Goal: Task Accomplishment & Management: Manage account settings

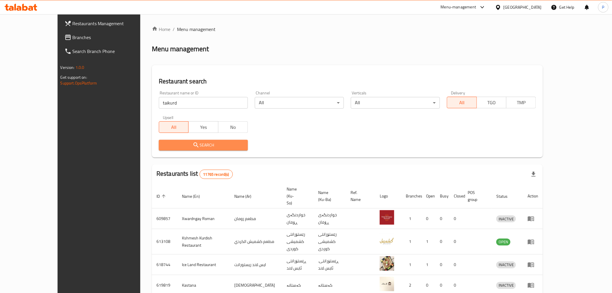
click at [182, 142] on span "Search" at bounding box center [203, 144] width 80 height 7
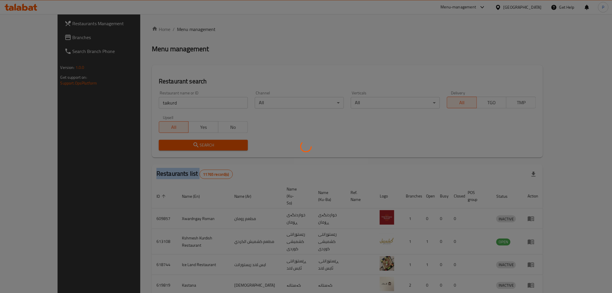
click at [182, 142] on div at bounding box center [306, 146] width 612 height 293
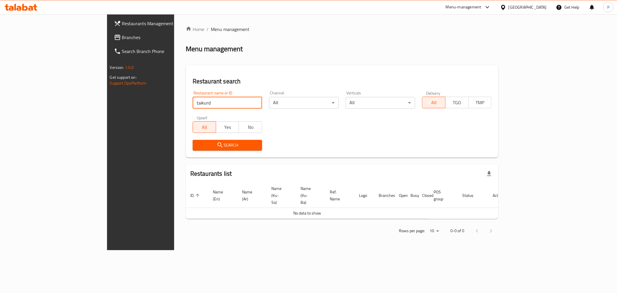
drag, startPoint x: 158, startPoint y: 100, endPoint x: 141, endPoint y: 101, distance: 17.1
click at [193, 99] on input "taikurd" at bounding box center [227, 103] width 69 height 12
click at [193, 102] on input "taikurd" at bounding box center [227, 103] width 69 height 12
type input "tai kurd"
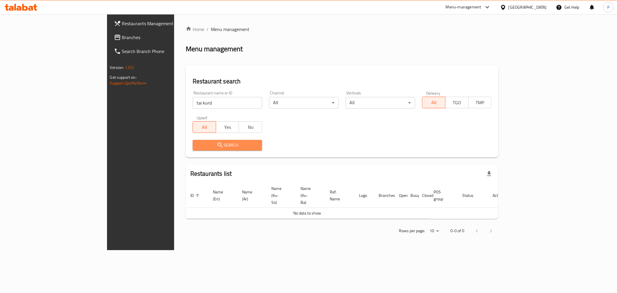
click at [217, 143] on icon "submit" at bounding box center [220, 144] width 7 height 7
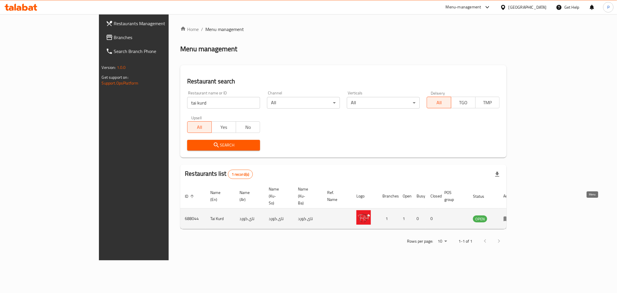
click at [510, 216] on icon "enhanced table" at bounding box center [506, 218] width 6 height 5
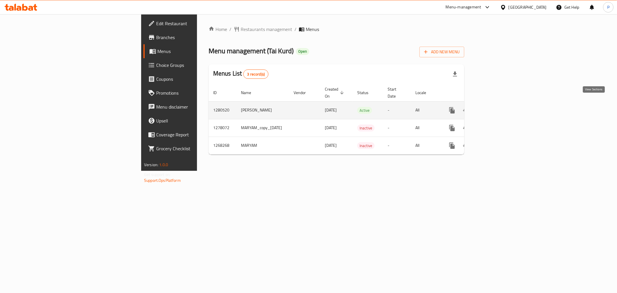
click at [497, 107] on icon "enhanced table" at bounding box center [493, 110] width 7 height 7
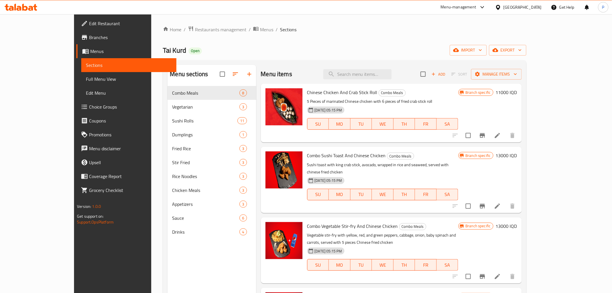
click at [310, 97] on div "Chinese Chicken And Crab Stick Roll Combo Meals 5 Pieces of marinated Chinese c…" at bounding box center [383, 113] width 156 height 54
click at [500, 136] on icon at bounding box center [497, 135] width 5 height 5
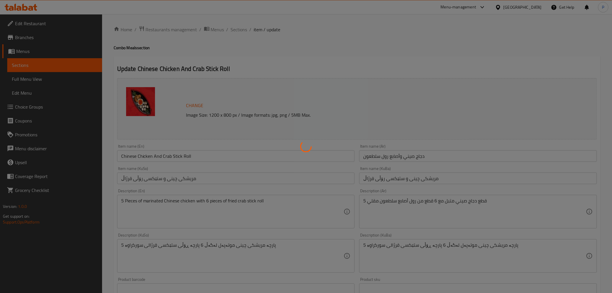
click at [133, 156] on div at bounding box center [306, 146] width 612 height 293
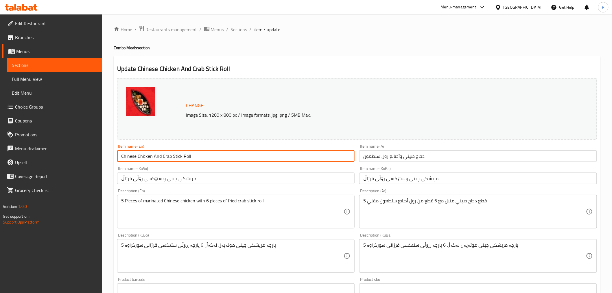
drag, startPoint x: 145, startPoint y: 157, endPoint x: 120, endPoint y: 158, distance: 25.2
click at [120, 158] on input "Chinese Chicken And Crab Stick Roll" at bounding box center [236, 156] width 238 height 12
drag, startPoint x: 132, startPoint y: 158, endPoint x: 135, endPoint y: 157, distance: 3.8
click at [132, 158] on input "Chinese Chicken And Crab Stick Roll" at bounding box center [236, 156] width 238 height 12
click at [156, 157] on input "Chinese Chicken And Crab Stick Roll" at bounding box center [236, 156] width 238 height 12
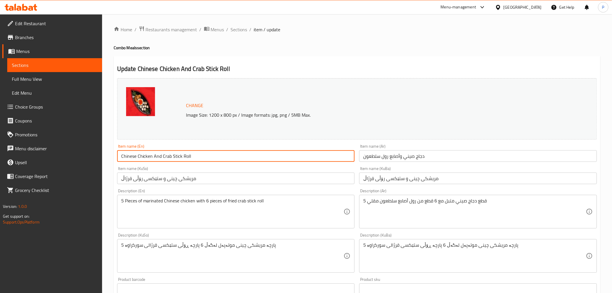
click at [127, 156] on input "Chinese Chicken And Crab Stick Roll" at bounding box center [236, 156] width 238 height 12
click at [128, 156] on input "Taiwanese Chicken And Crab Stick Roll" at bounding box center [236, 156] width 238 height 12
type input "Taiwanese Chicken And Crab Stick Roll"
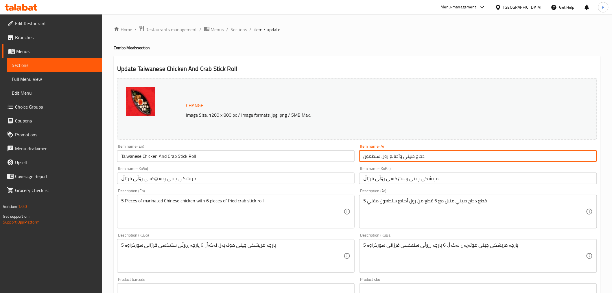
click at [408, 156] on input "دجاج صيني وأصابع رول سلطعون" at bounding box center [478, 156] width 238 height 12
paste input "ايواني"
type input "دجاج تايواني وأصابع رول سلطعون"
click at [412, 180] on input "مریشکی چینی و ستێکسی رۆڵی قرژاڵ" at bounding box center [478, 178] width 238 height 12
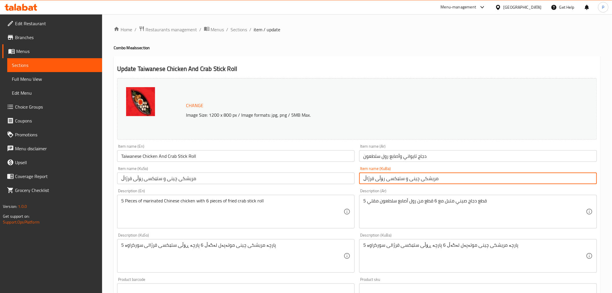
click at [412, 180] on input "مریشکی چینی و ستێکسی رۆڵی قرژاڵ" at bounding box center [478, 178] width 238 height 12
paste input "تايواني"
type input "مریشکی تايواني و ستێکسی رۆڵی قرژاڵ"
click at [171, 177] on input "مریشکی چینی و ستێکسی رۆڵی قرژاڵ" at bounding box center [236, 178] width 238 height 12
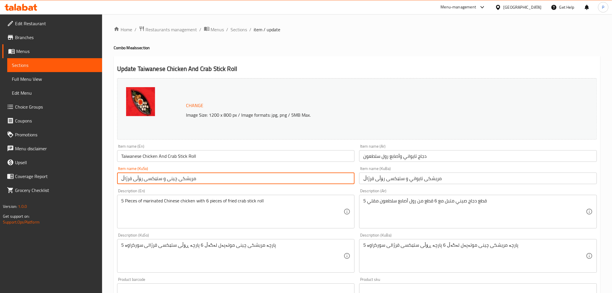
click at [171, 177] on input "مریشکی چینی و ستێکسی رۆڵی قرژاڵ" at bounding box center [236, 178] width 238 height 12
click at [165, 181] on input "مریشکی و ستێکسی رۆڵی قرژاڵ" at bounding box center [236, 178] width 238 height 12
paste input "تايواني"
click at [165, 180] on input "مریشکیتايواني و ستێکسی رۆڵی قرژاڵ" at bounding box center [236, 178] width 238 height 12
paste input "تايواني"
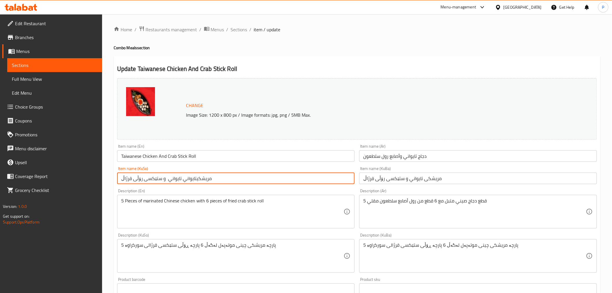
click at [186, 179] on input "مریشکیتايواني تايواني و ستێکسی رۆڵی قرژاڵ" at bounding box center [236, 178] width 238 height 12
drag, startPoint x: 190, startPoint y: 180, endPoint x: 180, endPoint y: 178, distance: 10.3
click at [180, 178] on input "مریشکیتايواني تايواني و ستێکسی رۆڵی قرژاڵ" at bounding box center [236, 178] width 238 height 12
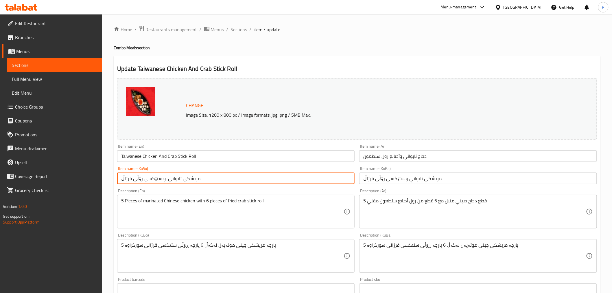
type input "مریشکی تايواني و ستێکسی رۆڵی قرژاڵ"
click at [132, 156] on input "Taiwanese Chicken And Crab Stick Roll" at bounding box center [236, 156] width 238 height 12
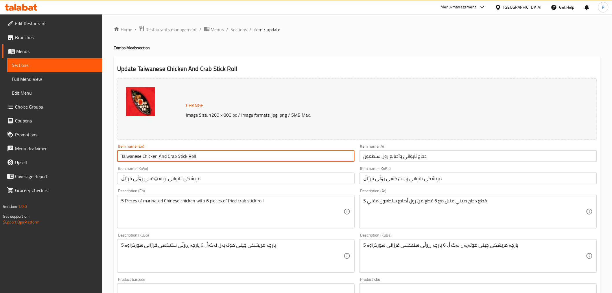
click at [132, 156] on input "Taiwanese Chicken And Crab Stick Roll" at bounding box center [236, 156] width 238 height 12
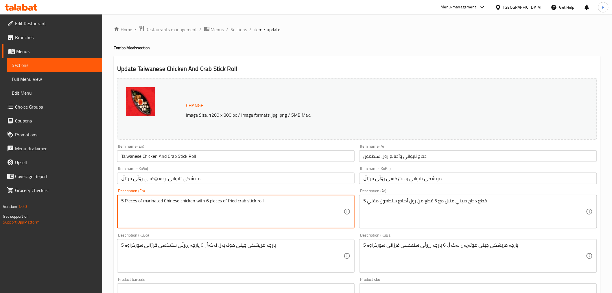
click at [171, 203] on textarea "5 Pieces of marinated Chinese chicken with 6 pieces of fried crab stick roll" at bounding box center [232, 211] width 223 height 27
paste textarea "Taiwa"
type textarea "5 Pieces of marinated Taiwanese chicken with 6 pieces of fried crab stick roll"
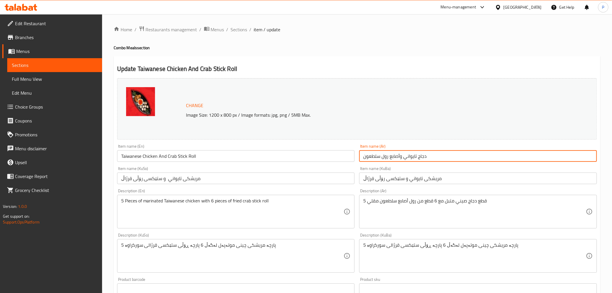
click at [411, 158] on input "دجاج تايواني وأصابع رول سلطعون" at bounding box center [478, 156] width 238 height 12
type input "دجاج تايواني وأصابع رول سلطعون"
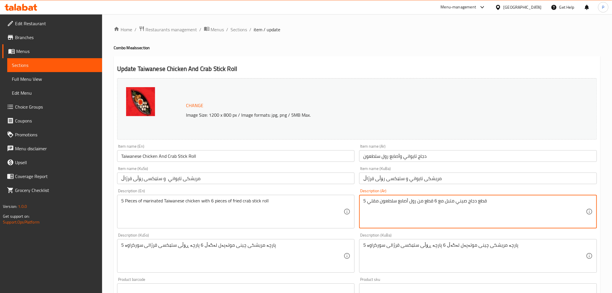
click at [462, 204] on textarea "5 قطع دجاج صيني متبل مع 6 قطع من رول أصابع سلطعون مقلي" at bounding box center [474, 211] width 223 height 27
paste textarea "ايوا"
type textarea "5 قطع دجاج تايواني متبل مع 6 قطع من رول أصابع سلطعون مقلي"
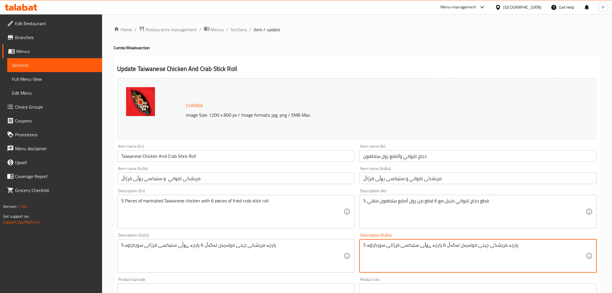
click at [474, 246] on textarea "5 پارچە مریشکی چینی موتەپەل لەگەڵ 6 پارچە ڕۆڵی ستێکسی قرژالی سورکراوە" at bounding box center [474, 255] width 223 height 27
paste textarea "تايواني"
type textarea "5 پارچە مریشکی تايواني موتەپەل لەگەڵ 6 پارچە ڕۆڵی ستێکسی قرژالی سورکراوە"
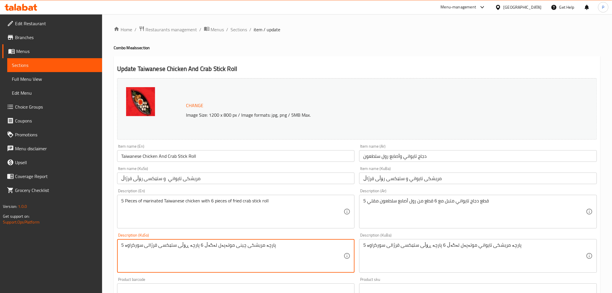
click at [232, 246] on textarea "5 پارچە مریشکی چینی موتەپەل لەگەڵ 6 پارچە ڕۆڵی ستێکسی قرژالی سورکراوە" at bounding box center [232, 255] width 223 height 27
paste textarea "تايواني"
type textarea "5 پارچە مریشکی تايواني موتەپەل لەگەڵ 6 پارچە ڕۆڵی ستێکسی قرژالی سورکراوە"
click at [238, 232] on div "Description (KuSo) 5 پارچە مریشکی تايواني موتەپەل لەگەڵ 6 پارچە ڕۆڵی ستێکسی قرژ…" at bounding box center [236, 252] width 242 height 44
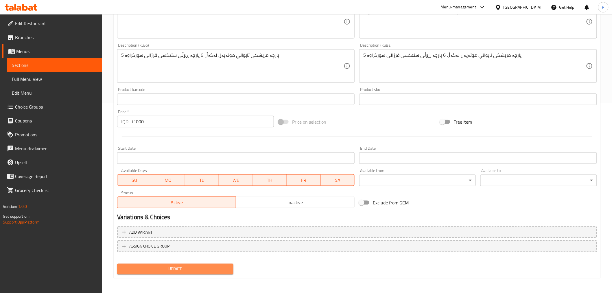
click at [195, 267] on span "Update" at bounding box center [175, 268] width 107 height 7
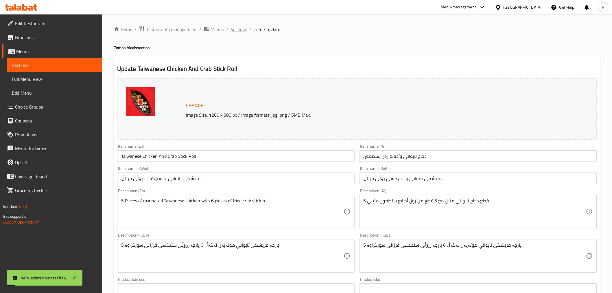
click at [236, 30] on span "Sections" at bounding box center [239, 29] width 16 height 7
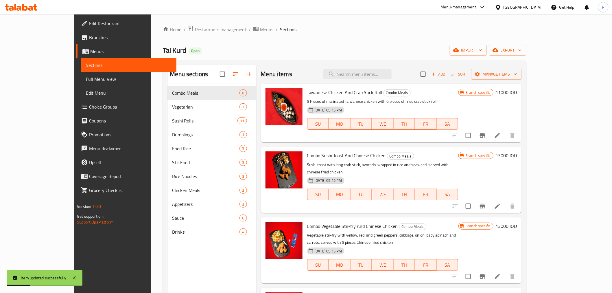
scroll to position [32, 0]
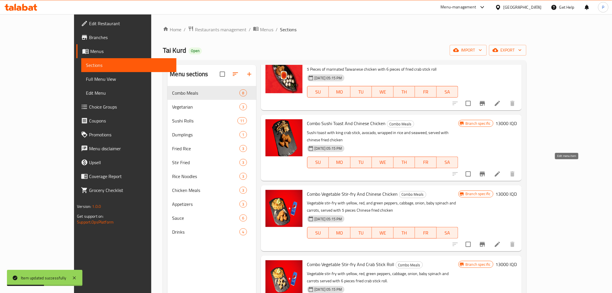
click at [500, 171] on icon at bounding box center [497, 173] width 5 height 5
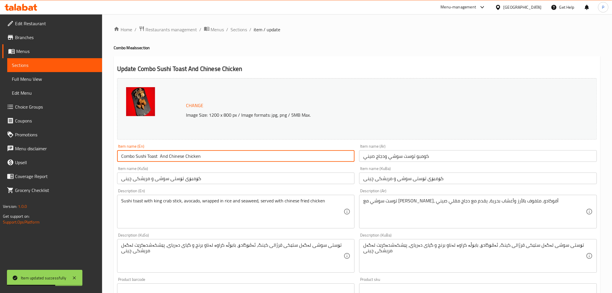
click at [175, 155] on input "Combo Sushi Toast And Chinese Chicken" at bounding box center [236, 156] width 238 height 12
paste input "تايواني"
type input "Combo Sushi Toast And تايواني Chicken"
click at [174, 180] on input "کۆمبۆی تۆستی سوشی و مریشکی چینی" at bounding box center [236, 178] width 238 height 12
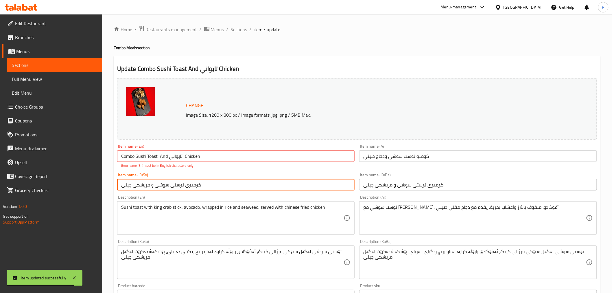
click at [174, 180] on input "کۆمبۆی تۆستی سوشی و مریشکی چینی" at bounding box center [236, 185] width 238 height 12
click at [162, 183] on input "کۆمبۆی تۆستی سوشی و مریشکی چینی" at bounding box center [236, 185] width 238 height 12
click at [129, 184] on input "کۆمبۆی تۆستی سوشی و مریشکی چینی" at bounding box center [236, 185] width 238 height 12
paste input "تايواني"
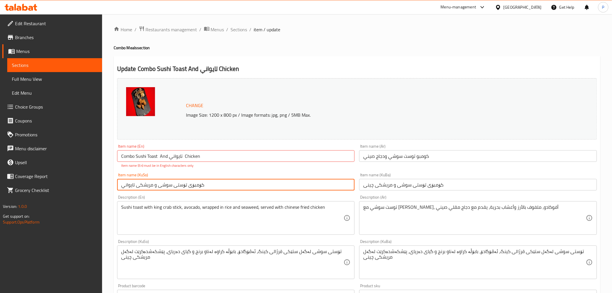
type input "کۆمبۆی تۆستی سوشی و مریشکی تايواني"
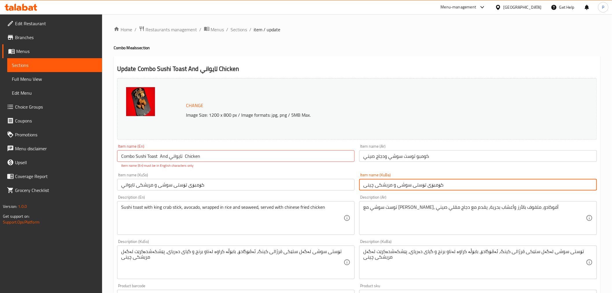
click at [368, 184] on input "کۆمبۆی تۆستی سوشی و مریشکی چینی" at bounding box center [478, 185] width 238 height 12
paste input "تايواني"
type input "کۆمبۆی تۆستی سوشی و مریشکی تايواني"
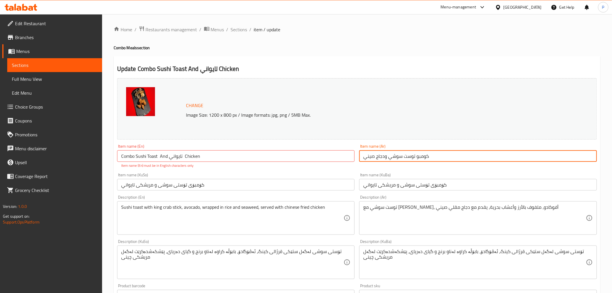
click at [367, 155] on input "كومبو توست سوشي ودجاج صيني" at bounding box center [478, 156] width 238 height 12
paste input "ايواني"
type input "كومبو توست سوشي ودجاج تايواني"
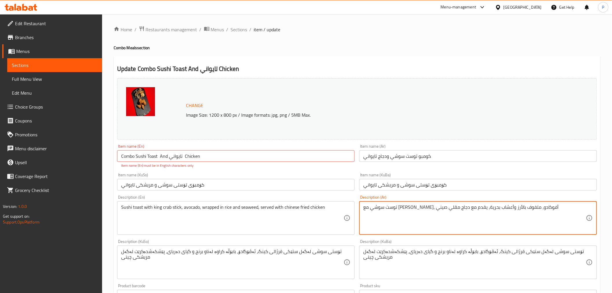
click at [371, 206] on textarea "توست سوشي مع ستيك سلطعون ملكي، أفوكادو، ملفوف بالأرز وأعشاب بحرية، يقدم مع دجاج…" at bounding box center [474, 217] width 223 height 27
paste textarea "ايواني"
type textarea "توست سوشي مع ستيك سلطعون ملكي، أفوكادو، ملفوف بالأرز وأعشاب بحرية، يقدم مع دجاج…"
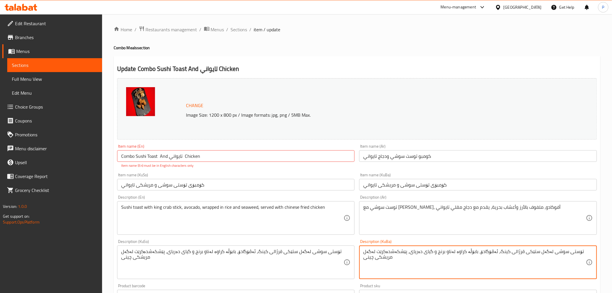
click at [368, 255] on textarea "تۆستی سوشی لەگەل ستێکی قرژالی کینگ، ئەڤۆگادۆ، بابۆڵە کراوە لەناو برنج و گیای دە…" at bounding box center [474, 261] width 223 height 27
paste textarea "تايواني"
click at [370, 260] on textarea "تۆستی سوشی لەگەل ستێکی قرژالی کینگ، ئەڤۆگادۆ، بابۆڵە کراوە لەناو برنج و گیای دە…" at bounding box center [474, 261] width 223 height 27
click at [371, 260] on textarea "تۆستی سوشی لەگەل ستێکی قرژالی کینگ، ئەڤۆگادۆ، بابۆڵە کراوە لەناو برنج و گیای دە…" at bounding box center [474, 261] width 223 height 27
click at [368, 256] on textarea "تۆستی سوشی لەگەل ستێکی قرژالی کینگ، ئەڤۆگادۆ، بابۆڵە کراوە لەناو برنج و گیای دە…" at bounding box center [474, 261] width 223 height 27
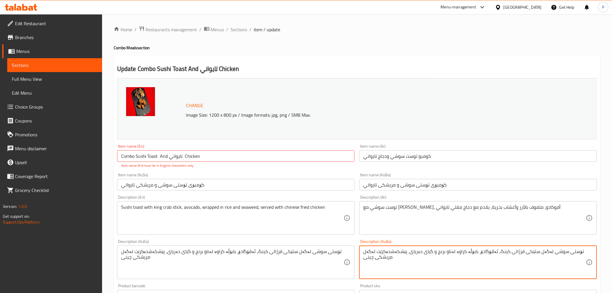
click at [368, 256] on textarea "تۆستی سوشی لەگەل ستێکی قرژالی کینگ، ئەڤۆگادۆ، بابۆڵە کراوە لەناو برنج و گیای دە…" at bounding box center [474, 261] width 223 height 27
paste textarea "تايواني"
type textarea "تۆستی سوشی لەگەل ستێکی قرژالی کینگ، ئەڤۆگادۆ، بابۆڵە کراوە لەناو برنج و گیای دە…"
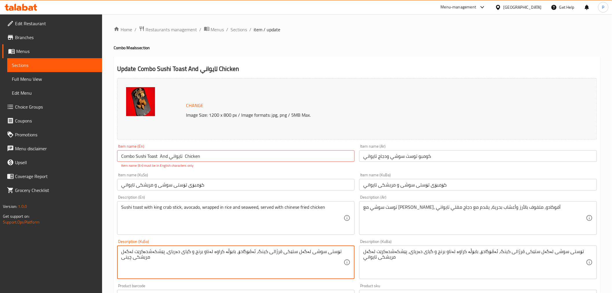
click at [124, 259] on textarea "تۆستی سوشی لەگەل ستێکی قرژالی کینگ، ئەڤۆگادۆ، بابۆڵە کراوە لەناو برنج و گیای دە…" at bounding box center [232, 261] width 223 height 27
paste textarea "تايواني"
type textarea "تۆستی سوشی لەگەل ستێکی قرژالی کینگ، ئەڤۆگادۆ، بابۆڵە کراوە لەناو برنج و گیای دە…"
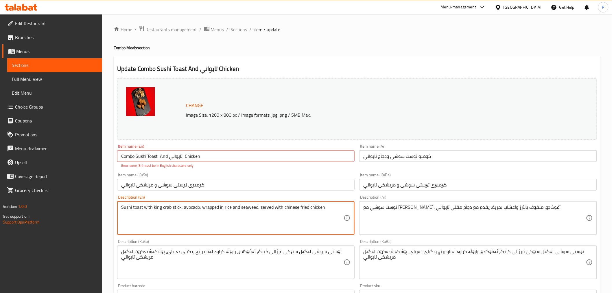
click at [295, 206] on textarea "Sushi toast with king crab stick, avocado, wrapped in rice and seaweed, served …" at bounding box center [232, 217] width 223 height 27
click at [316, 207] on textarea "Sushi toast with king crab stick, avocado, wrapped in rice and seaweed, served …" at bounding box center [232, 217] width 223 height 27
click at [293, 206] on textarea "Sushi toast with king crab stick, avocado, wrapped in rice and seaweed, served …" at bounding box center [232, 217] width 223 height 27
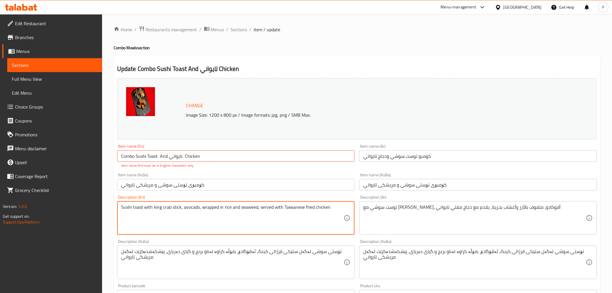
click at [302, 216] on textarea "Sushi toast with king crab stick, avocado, wrapped in rice and seaweed, served …" at bounding box center [232, 217] width 223 height 27
type textarea "Sushi toast with king crab stick, avocado, wrapped in rice and seaweed, served …"
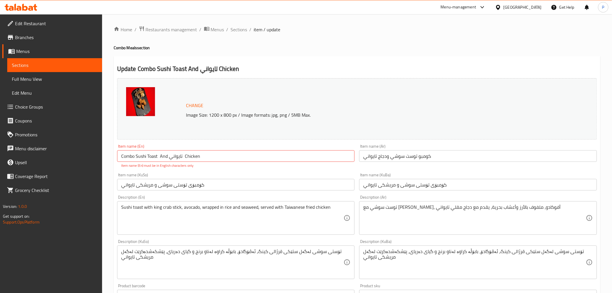
click at [243, 192] on div "Item name (KuSo) کۆمبۆی تۆستی سوشی و مریشکی تايواني Item name (KuSo)" at bounding box center [236, 181] width 242 height 22
click at [199, 157] on input "Combo Sushi Toast And تايواني Chicken" at bounding box center [236, 156] width 238 height 12
click at [177, 156] on input "Combo Sushi Toast And تايواني Chicken" at bounding box center [236, 156] width 238 height 12
type input "Combo Sushi Toast And Taiwanese Chicken"
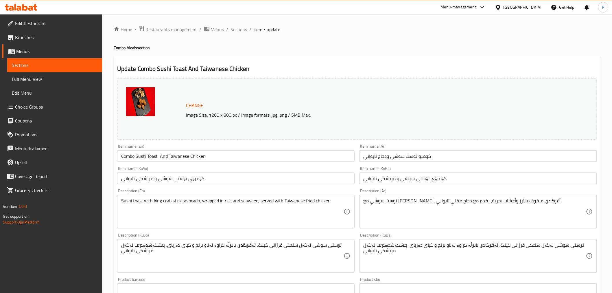
click at [208, 169] on div "Change Image Size: 1200 x 800 px / Image formats: jpg, png / 5MB Max. Item name…" at bounding box center [357, 238] width 484 height 324
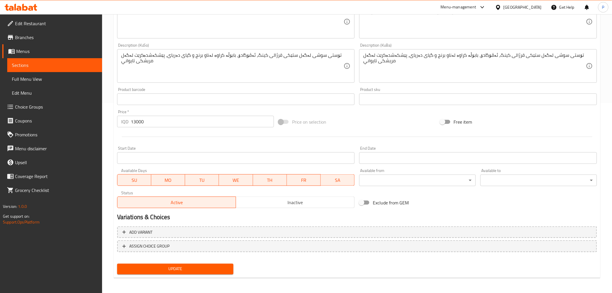
click at [196, 266] on span "Update" at bounding box center [175, 268] width 107 height 7
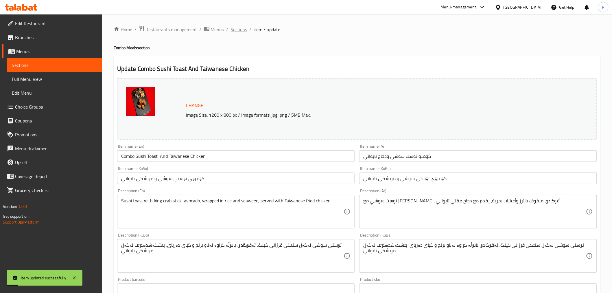
click at [236, 29] on span "Sections" at bounding box center [239, 29] width 16 height 7
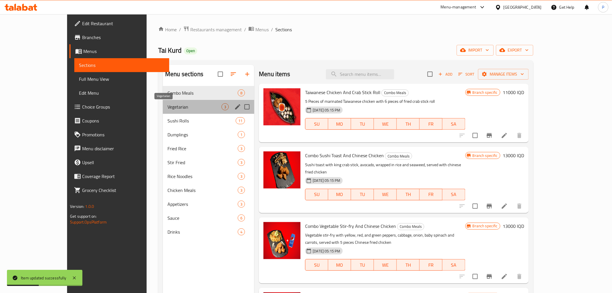
click at [167, 108] on span "Vegetarian" at bounding box center [194, 106] width 54 height 7
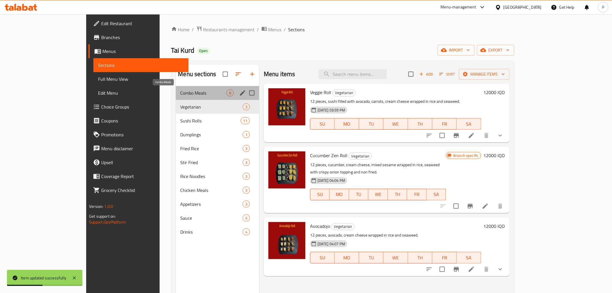
click at [180, 91] on span "Combo Meals" at bounding box center [203, 92] width 46 height 7
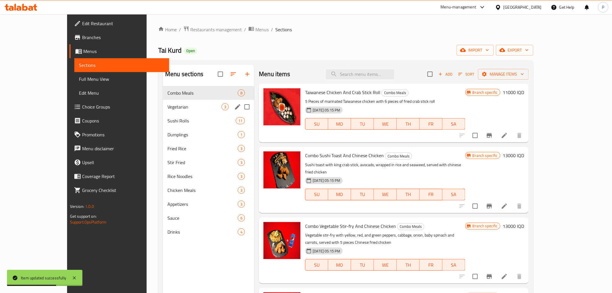
click at [191, 106] on span "Vegetarian" at bounding box center [194, 106] width 54 height 7
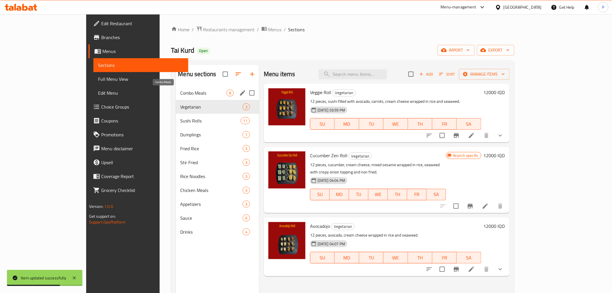
click at [184, 91] on span "Combo Meals" at bounding box center [203, 92] width 46 height 7
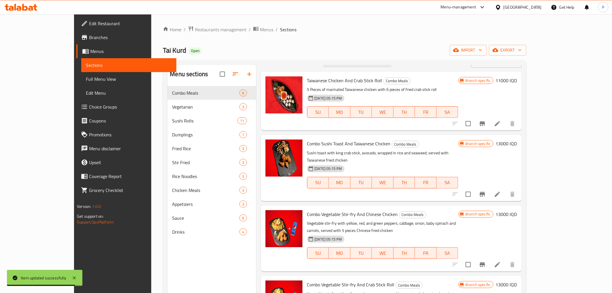
scroll to position [32, 0]
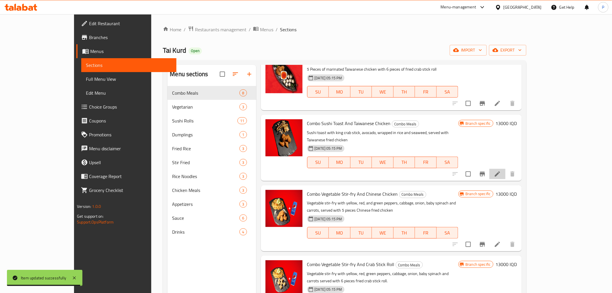
click at [505, 169] on li at bounding box center [497, 174] width 16 height 10
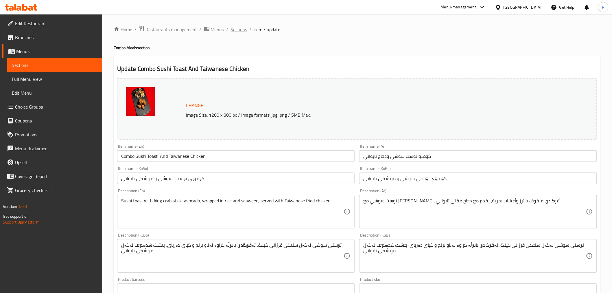
click at [238, 30] on span "Sections" at bounding box center [239, 29] width 16 height 7
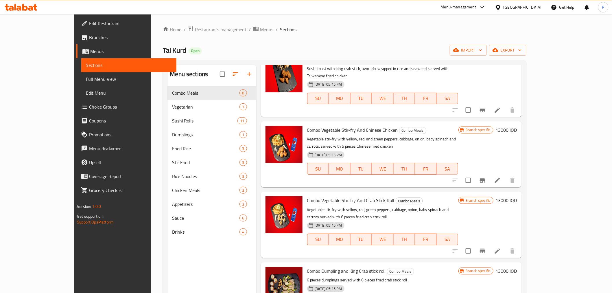
scroll to position [96, 0]
click at [501, 176] on icon at bounding box center [497, 179] width 7 height 7
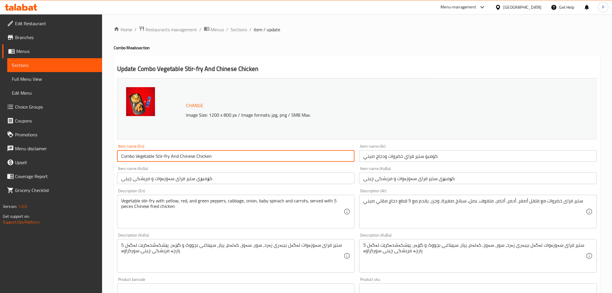
click at [184, 157] on input "Combo Vegetable Stir-fry And Chinese Chicken" at bounding box center [236, 156] width 238 height 12
click at [185, 157] on input "Combo Vegetable Stir-fry And Chinese Chicken" at bounding box center [236, 156] width 238 height 12
paste input "تايواني"
drag, startPoint x: 192, startPoint y: 158, endPoint x: 180, endPoint y: 158, distance: 12.1
click at [180, 158] on input "Combo Vegetable Stir-fry And تايواني Chicken" at bounding box center [236, 156] width 238 height 12
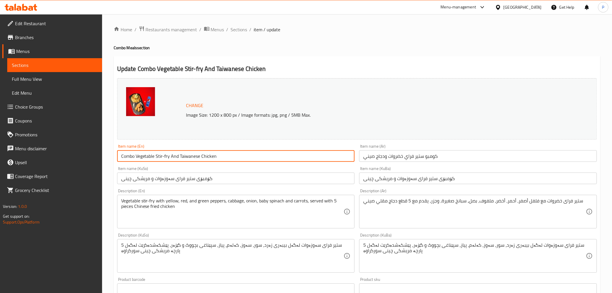
type input "Combo Vegetable Stir-fry And Taiwanese Chicken"
click at [369, 158] on input "كومبو ستير فراي خضروات ودجاج صيني" at bounding box center [478, 156] width 238 height 12
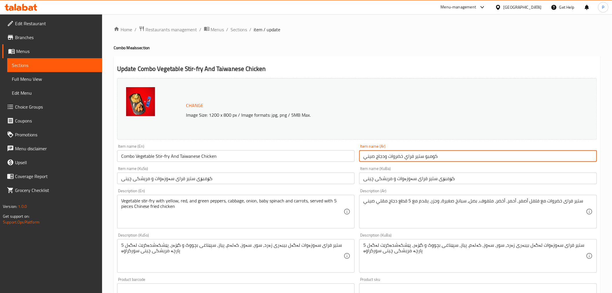
paste input "ايواني"
type input "كومبو ستير فراي خضروات ودجاج تايواني"
click at [371, 177] on input "کۆمبۆی ستیر فرای سەوزەوات و مریشکی چینی" at bounding box center [478, 178] width 238 height 12
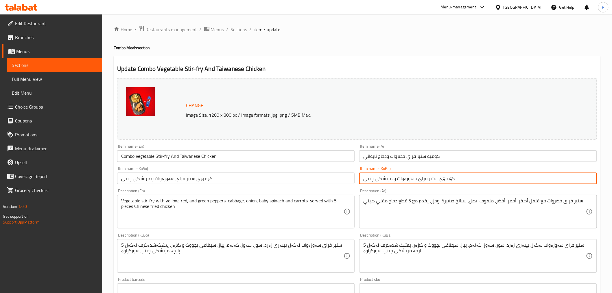
click at [371, 177] on input "کۆمبۆی ستیر فرای سەوزەوات و مریشکی چینی" at bounding box center [478, 178] width 238 height 12
paste input "تايواني"
type input "کۆمبۆی ستیر فرای سەوزەوات و مریشکی تايواني"
click at [129, 179] on input "کۆمبۆی ستیر فرای سەوزەوات و مریشکی چینی" at bounding box center [236, 178] width 238 height 12
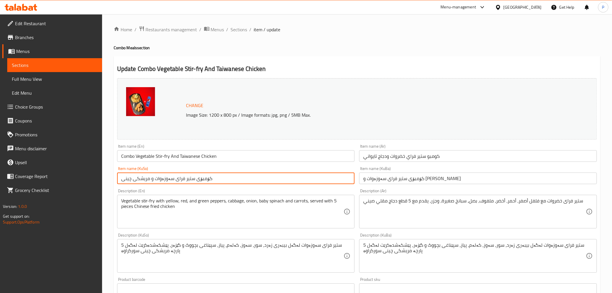
paste input "تايواني"
type input "کۆمبۆی ستیر فرای سەوزەوات و مریشکی تايواني"
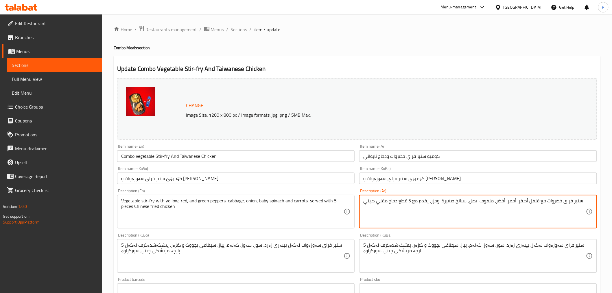
click at [371, 200] on textarea "ستير فراى خضروات مع فلفل أصفر، أحمر، أخضر، ملفوف، بصل، سبانخ صغيرة، وجزر، يقدم …" at bounding box center [474, 211] width 223 height 27
paste textarea "ايواني"
type textarea "ستير فراى خضروات مع فلفل أصفر، أحمر، أخضر، ملفوف، بصل، سبانخ صغيرة، وجزر، يقدم …"
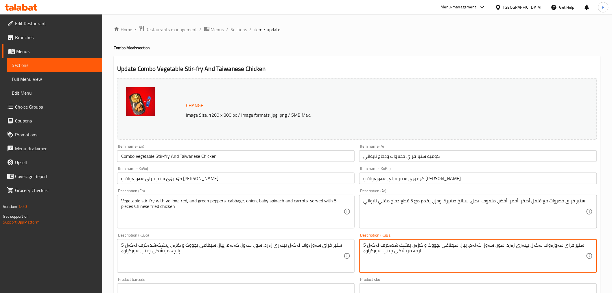
click at [387, 250] on textarea "ستیر فرای سەوزەوات لەگەل بیبەری زەرد، سور، سەوز، کەلەم، پیاز، سپێناغی بچووک و گ…" at bounding box center [474, 255] width 223 height 27
paste textarea "تايواني"
type textarea "ستیر فرای سەوزەوات لەگەل بیبەری زەرد، سور، سەوز، کەلەم، پیاز، سپێناغی بچووک و گ…"
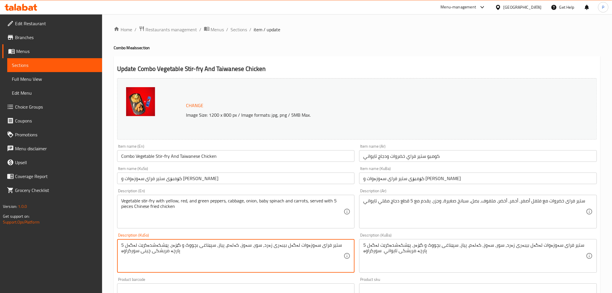
click at [143, 252] on textarea "ستیر فرای سەوزەوات لەگەل بیبەری زەرد، سور، سەوز، کەلەم، پیاز، سپێناغی بچووک و گ…" at bounding box center [232, 255] width 223 height 27
paste textarea "تايواني"
type textarea "ستیر فرای سەوزەوات لەگەل بیبەری زەرد، سور، سەوز، کەلەم، پیاز، سپێناغی بچووک و گ…"
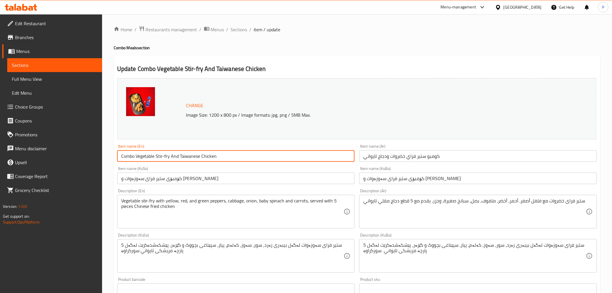
click at [193, 158] on input "Combo Vegetable Stir-fry And Taiwanese Chicken" at bounding box center [236, 156] width 238 height 12
click at [144, 180] on input "کۆمبۆی ستیر فرای سەوزەوات و مریشکی تايواني" at bounding box center [236, 178] width 238 height 12
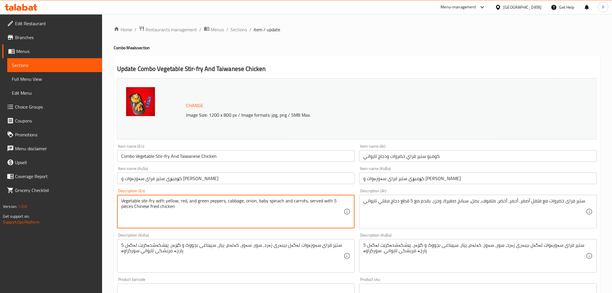
click at [137, 208] on textarea "Vegetable stir-fry with yellow, red, and green peppers, cabbage, onion, baby sp…" at bounding box center [232, 211] width 223 height 27
paste textarea "Taiwa"
type textarea "Vegetable stir-fry with yellow, red, and green peppers, cabbage, onion, baby sp…"
click at [291, 232] on div "Description (KuSo) ستیر فرای سەوزەوات لەگەل بیبەری زەرد، سور، سەوز، کەلەم، پیاز…" at bounding box center [236, 252] width 242 height 44
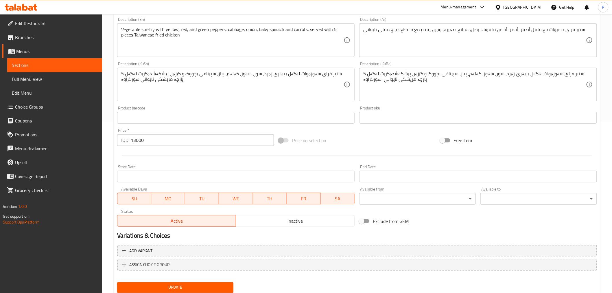
scroll to position [190, 0]
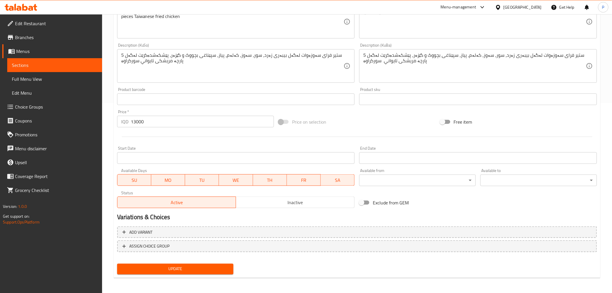
click at [195, 270] on span "Update" at bounding box center [175, 268] width 107 height 7
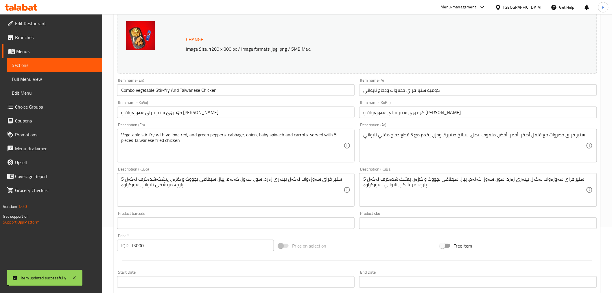
scroll to position [0, 0]
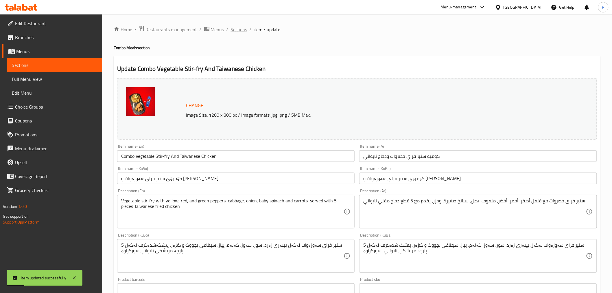
click at [241, 31] on span "Sections" at bounding box center [239, 29] width 16 height 7
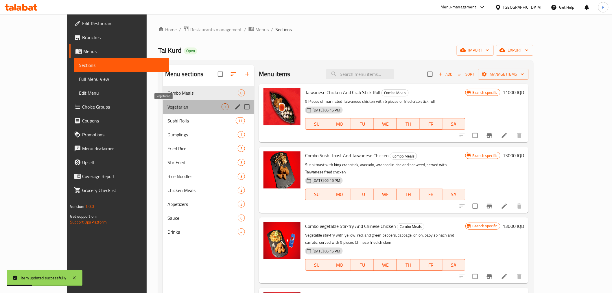
click at [169, 109] on span "Vegetarian" at bounding box center [194, 106] width 54 height 7
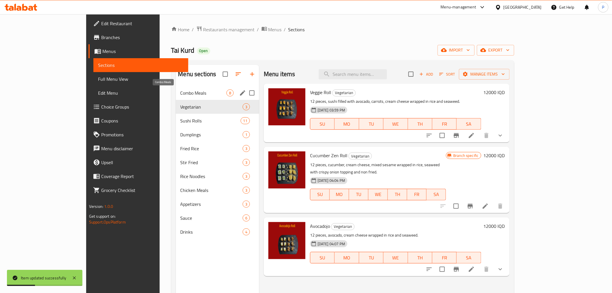
click at [180, 91] on span "Combo Meals" at bounding box center [203, 92] width 46 height 7
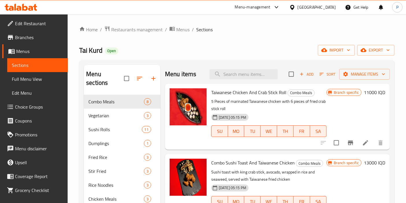
click at [251, 55] on div "Tai Kurd Open import export" at bounding box center [236, 50] width 315 height 11
click at [253, 75] on input "search" at bounding box center [244, 74] width 68 height 10
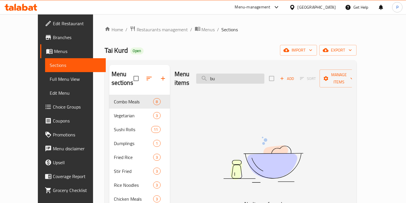
type input "b"
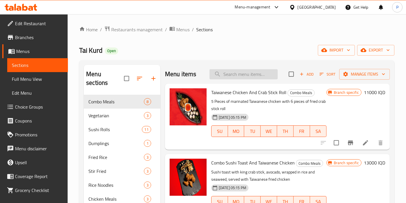
type input "s"
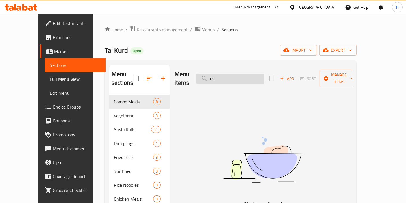
type input "e"
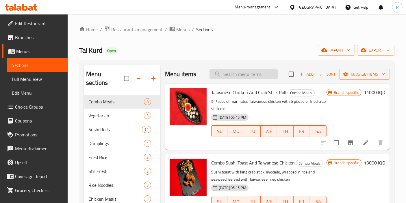
click at [236, 78] on input "search" at bounding box center [244, 74] width 68 height 10
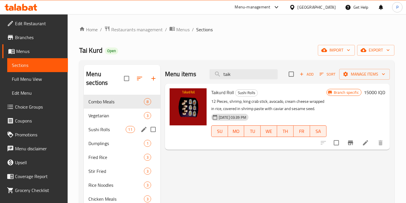
click at [106, 122] on div "Sushi Rolls 11" at bounding box center [122, 129] width 77 height 14
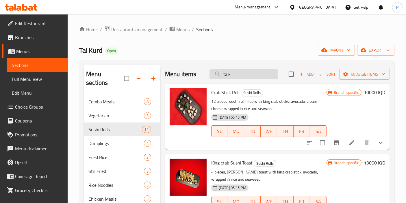
click at [238, 76] on input "taik" at bounding box center [244, 74] width 68 height 10
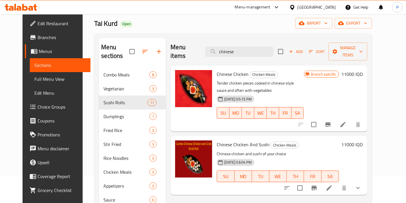
scroll to position [64, 0]
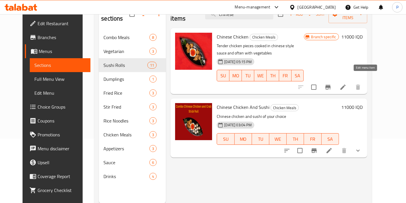
type input "chinese"
click at [347, 84] on icon at bounding box center [343, 87] width 7 height 7
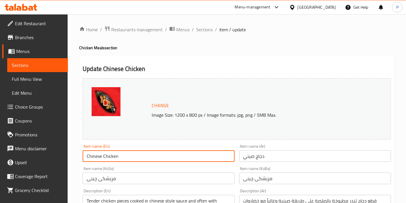
click at [96, 156] on input "Chinese Chicken" at bounding box center [159, 156] width 152 height 12
type input "Taiwanese Chicken"
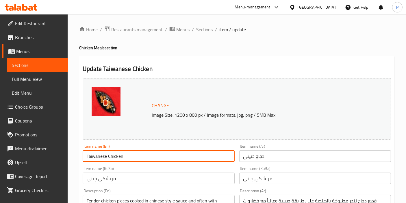
click at [247, 149] on div "Item name (Ar) دجاج صيني Item name (Ar)" at bounding box center [315, 153] width 152 height 18
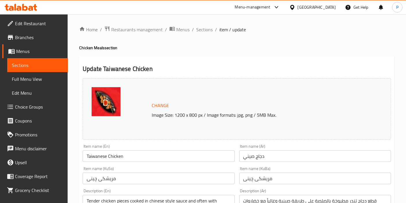
click at [250, 155] on input "دجاج صيني" at bounding box center [315, 156] width 152 height 12
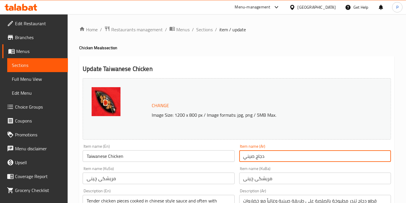
click at [250, 155] on input "دجاج صيني" at bounding box center [315, 156] width 152 height 12
paste input "Taiwanese"
click at [249, 156] on input "دجاج صيني" at bounding box center [315, 156] width 152 height 12
paste input "ايوا"
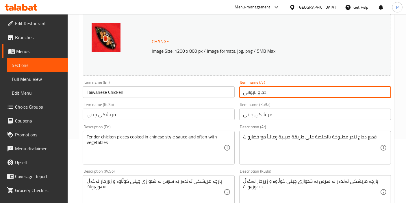
scroll to position [64, 0]
type input "دجاج تايواني"
click at [101, 93] on input "Taiwanese Chicken" at bounding box center [159, 92] width 152 height 12
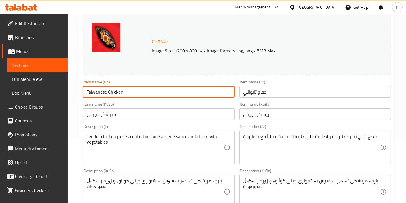
click at [101, 93] on input "Taiwanese Chicken" at bounding box center [159, 92] width 152 height 12
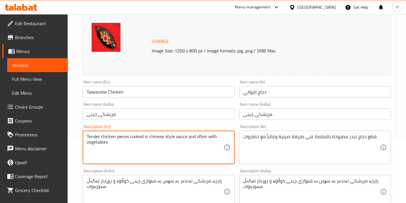
click at [154, 137] on textarea "Tender chicken pieces cooked in chinese style sauce and often with vegetables" at bounding box center [155, 147] width 137 height 27
paste textarea "Taiwa"
type textarea "Tender chicken pieces cooked in Taiwanese style sauce and often with vegetables"
click at [88, 115] on input "مریشکی چینی" at bounding box center [159, 114] width 152 height 12
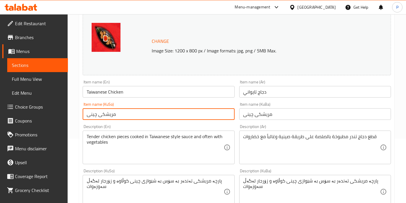
click at [88, 115] on input "مریشکی چینی" at bounding box center [159, 114] width 152 height 12
click at [248, 93] on input "دجاج تايواني" at bounding box center [315, 92] width 152 height 12
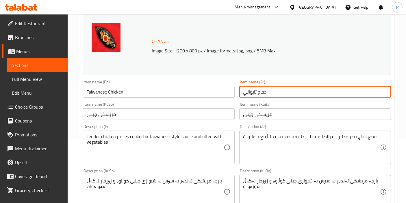
click at [253, 90] on input "دجاج تايواني" at bounding box center [315, 92] width 152 height 12
click at [253, 92] on input "دجاج تايواني" at bounding box center [315, 92] width 152 height 12
click at [249, 113] on input "مریشکی چینی" at bounding box center [315, 114] width 152 height 12
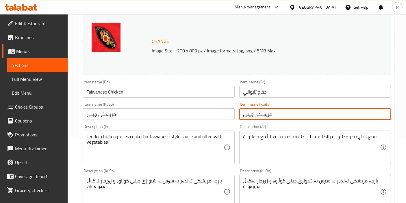
drag, startPoint x: 249, startPoint y: 113, endPoint x: 251, endPoint y: 119, distance: 6.0
click at [249, 113] on input "مریشکی چینی" at bounding box center [315, 114] width 152 height 12
click at [251, 113] on input "مریشکی چینی" at bounding box center [315, 114] width 152 height 12
paste input "تايواني"
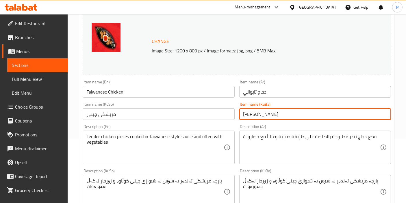
type input "مریشکی تايواني"
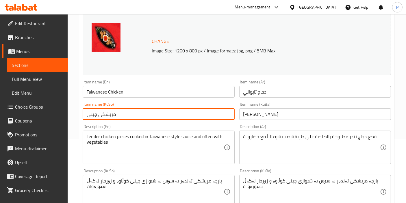
click at [93, 113] on input "مریشکی چینی" at bounding box center [159, 114] width 152 height 12
click at [95, 116] on input "مریشکی چینی" at bounding box center [159, 114] width 152 height 12
paste input "تايواني"
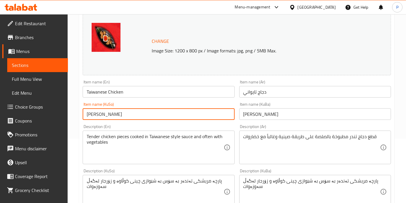
type input "مریشکی تايواني"
click at [223, 122] on div "Description (En) Tender chicken pieces cooked in Taiwanese style sauce and ofte…" at bounding box center [158, 144] width 156 height 44
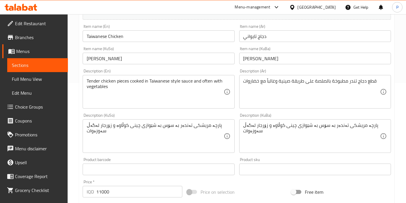
scroll to position [128, 0]
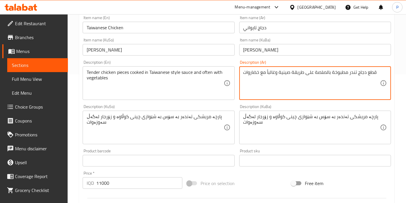
click at [286, 73] on textarea "قطع دجاج تندر مطبوخة بالصلصة على طريقة صينية وغالباً مع خضاروات" at bounding box center [311, 82] width 137 height 27
paste textarea "ايواني"
type textarea "قطع دجاج تندر مطبوخة بالصلصة على طريقة تايواني وغالباً مع خضاروات"
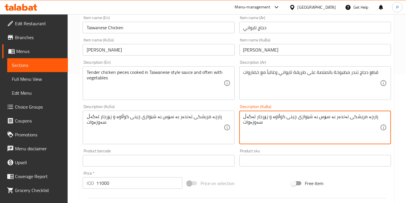
click at [287, 117] on textarea "پارچە مریشکی تەندەر بە سۆس بە شێوازی چینی کوڵاوە و زۆرجار لەگەڵ سەوزەوات" at bounding box center [311, 127] width 137 height 27
paste textarea "تايواني"
type textarea "پارچە مریشکی تەندەر بە سۆس بە شێوازی تايواني کوڵاوە و زۆرجار لەگەڵ سەوزەوات"
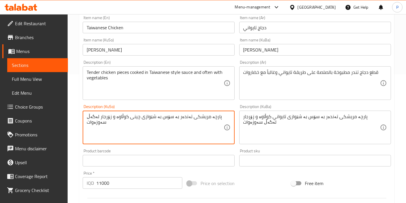
click at [130, 116] on textarea "پارچە مریشکی تەندەر بە سۆس بە شێوازی چینی کوڵاوە و زۆرجار لەگەڵ سەوزەوات" at bounding box center [155, 127] width 137 height 27
paste textarea "تايواني"
type textarea "پارچە مریشکی تەندەر بە سۆس بە شێوازی تايواني کوڵاوە و زۆرجار لەگەڵ سەوزەوات"
click at [149, 150] on div "Product barcode Product barcode" at bounding box center [159, 158] width 152 height 18
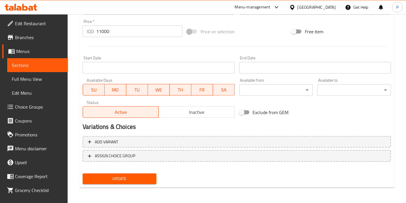
click at [120, 176] on span "Update" at bounding box center [119, 178] width 64 height 7
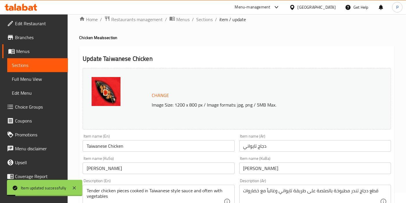
scroll to position [0, 0]
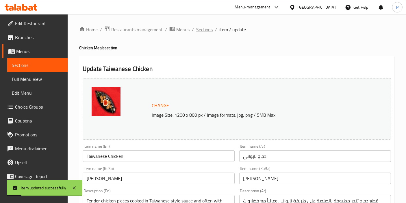
click at [204, 30] on span "Sections" at bounding box center [204, 29] width 16 height 7
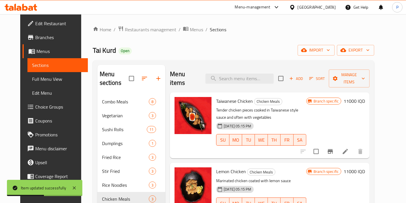
click at [233, 79] on div "Menu items Add Sort Manage items" at bounding box center [270, 78] width 200 height 27
click at [231, 75] on input "search" at bounding box center [240, 78] width 68 height 10
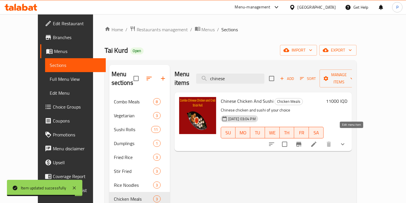
type input "chinese"
click at [317, 140] on icon at bounding box center [313, 143] width 7 height 7
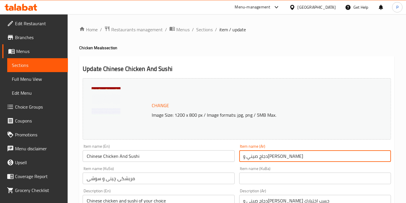
click at [252, 158] on input "دجاج صيني وسوشي" at bounding box center [315, 156] width 152 height 12
click at [272, 154] on input "دجاج صيني وسوشي" at bounding box center [315, 156] width 152 height 12
click at [269, 156] on input "دجاج صيني وسوشي" at bounding box center [315, 156] width 152 height 12
paste input "ايواني"
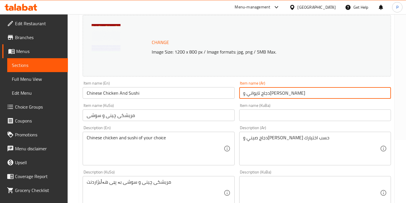
scroll to position [64, 0]
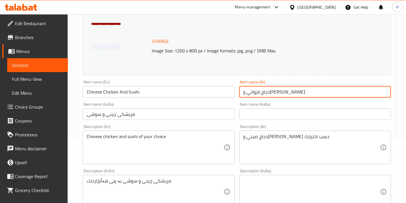
type input "دجاج تايواني وسوشي"
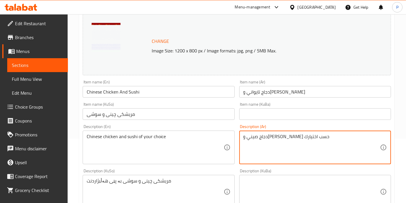
click at [294, 138] on textarea "دجاج صيني وسوشي حسب اختيارك" at bounding box center [311, 147] width 137 height 27
paste textarea "ايوا"
type textarea "دجاج تايواني وسوشي حسب اختيارك"
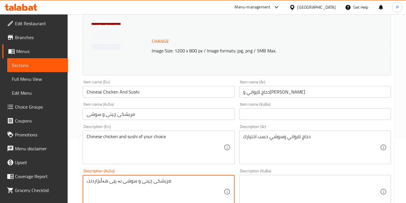
click at [143, 180] on textarea "مریشکی چینی و سوشی بە پێی هەڵبژاردنت" at bounding box center [155, 191] width 137 height 27
paste textarea "تايواني"
type textarea "مریشکی تايواني و سوشی بە پێی هەڵبژاردنت"
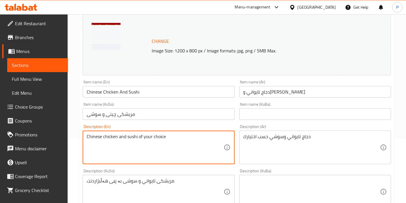
click at [96, 135] on textarea "Chinese chicken and sushi of your choice" at bounding box center [155, 147] width 137 height 27
click at [112, 136] on textarea "Chinese chicken and sushi of your choice" at bounding box center [155, 147] width 137 height 27
click at [97, 136] on textarea "Chinese chicken and sushi of your choice" at bounding box center [155, 147] width 137 height 27
paste textarea "Taiwanese"
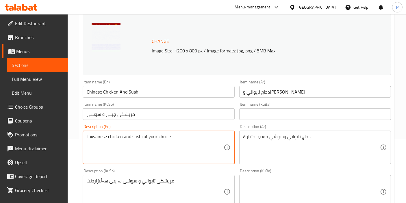
type textarea "Taiwanese chicken and sushi of your choice"
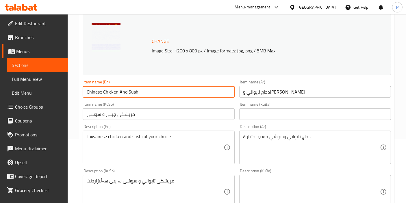
click at [93, 92] on input "Chinese Chicken And Sushi" at bounding box center [159, 92] width 152 height 12
paste input "Taiwanese"
type input "Taiwanese Chicken And Sushi"
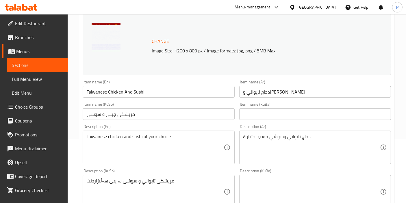
click at [216, 103] on div "Item name (KuSo) مریشکی چینی و سوشی Item name (KuSo)" at bounding box center [159, 111] width 152 height 18
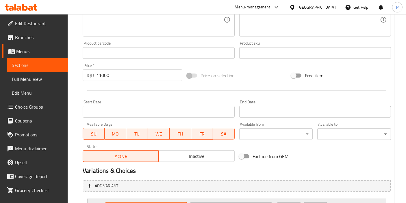
scroll to position [303, 0]
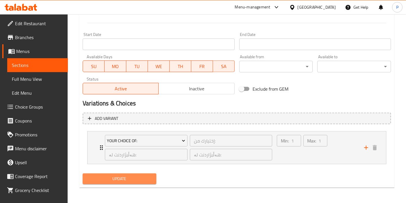
click at [118, 175] on span "Update" at bounding box center [119, 178] width 64 height 7
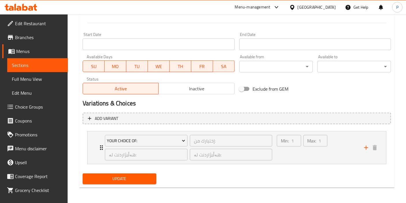
click at [210, 7] on div "Menu-management Iraq Get Help P" at bounding box center [203, 7] width 406 height 14
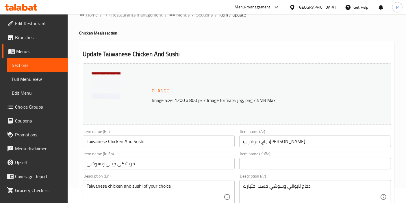
scroll to position [0, 0]
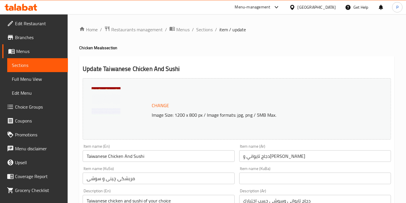
click at [237, 152] on div "Item name (Ar) دجاج تايواني وسوشي Item name (Ar)" at bounding box center [315, 153] width 156 height 22
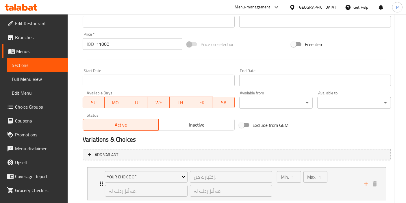
scroll to position [300, 0]
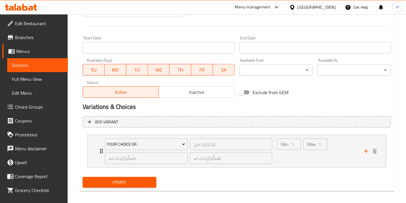
click at [130, 182] on span "Update" at bounding box center [119, 181] width 64 height 7
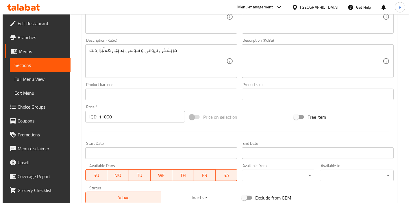
scroll to position [0, 0]
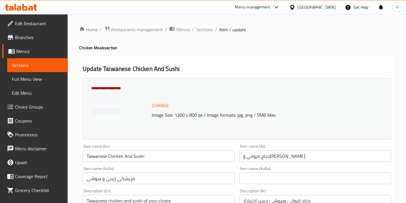
click at [203, 30] on span "Sections" at bounding box center [204, 29] width 16 height 7
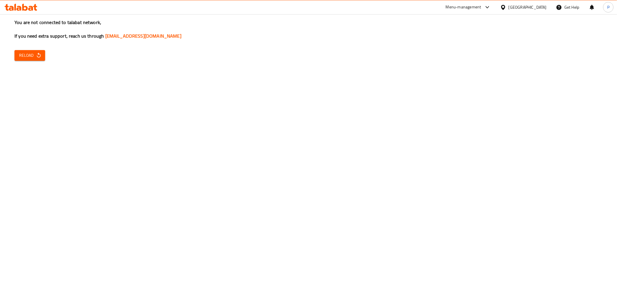
click at [35, 64] on div "You are not connected to talabat network, If you need extra support, reach us t…" at bounding box center [308, 146] width 617 height 293
click at [30, 57] on span "Reload" at bounding box center [29, 55] width 21 height 7
click at [39, 60] on button "Reload" at bounding box center [29, 55] width 31 height 11
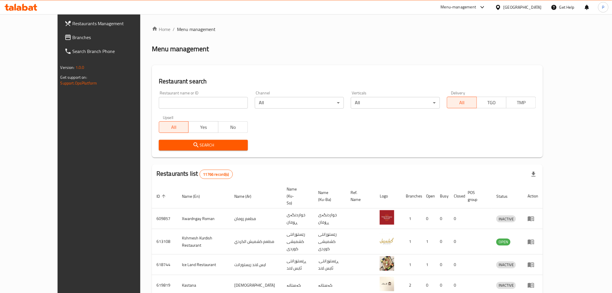
click at [186, 106] on input "search" at bounding box center [203, 103] width 89 height 12
type input "mshmsh"
click button "Search" at bounding box center [203, 145] width 89 height 11
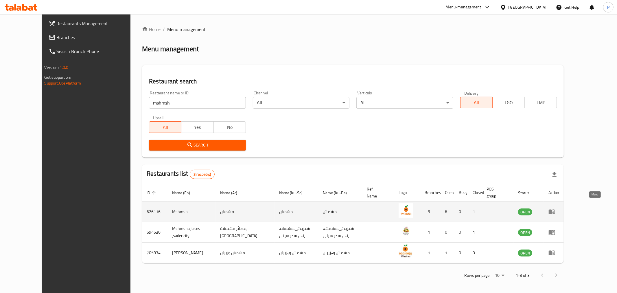
click at [554, 210] on icon "enhanced table" at bounding box center [553, 211] width 2 height 2
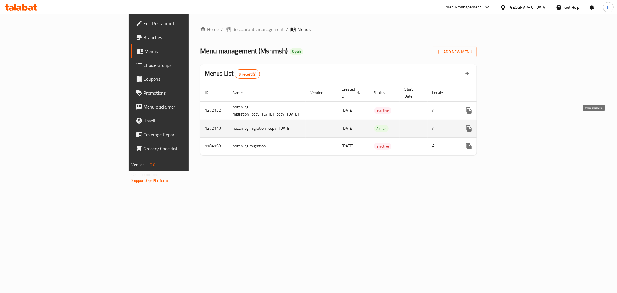
click at [514, 125] on icon "enhanced table" at bounding box center [510, 128] width 7 height 7
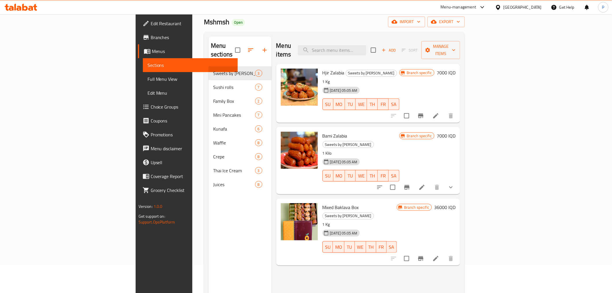
scroll to position [29, 0]
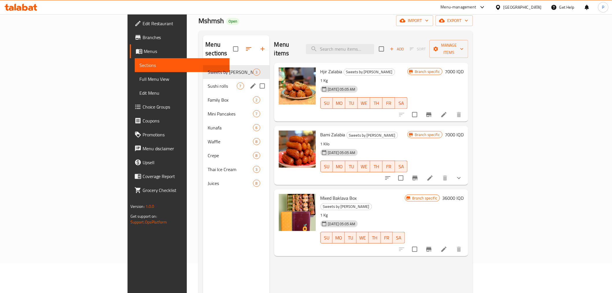
click at [208, 82] on span "Sushi rolls" at bounding box center [222, 85] width 29 height 7
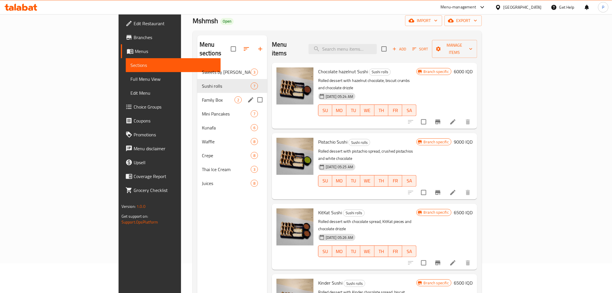
click at [197, 93] on div "Family Box 2" at bounding box center [232, 100] width 70 height 14
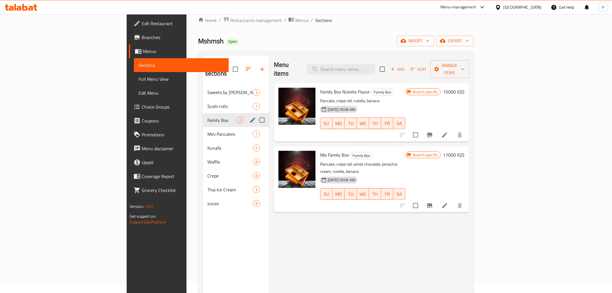
scroll to position [9, 0]
click at [203, 89] on div "Sweets by [PERSON_NAME] 3" at bounding box center [236, 93] width 66 height 14
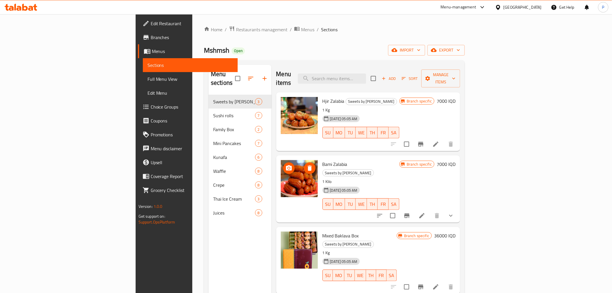
scroll to position [18, 0]
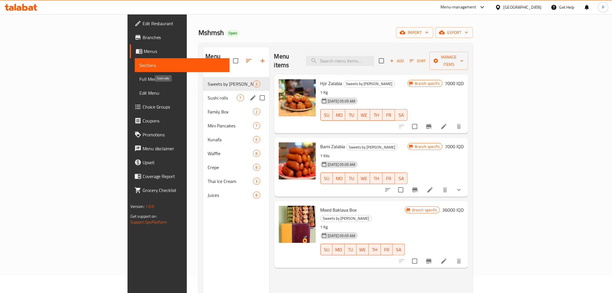
click at [208, 94] on span "Sushi rolls" at bounding box center [222, 97] width 29 height 7
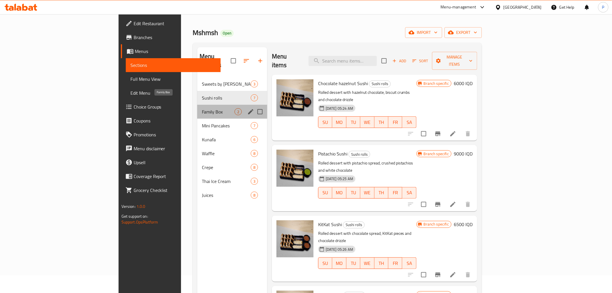
click at [202, 108] on span "Family Box" at bounding box center [218, 111] width 33 height 7
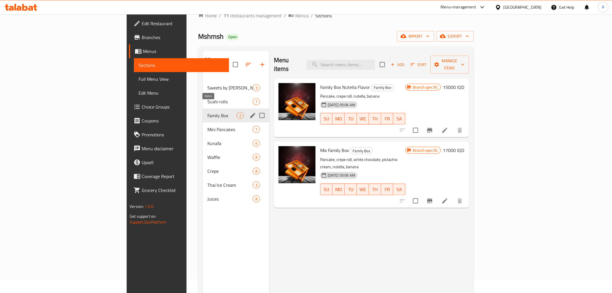
scroll to position [13, 0]
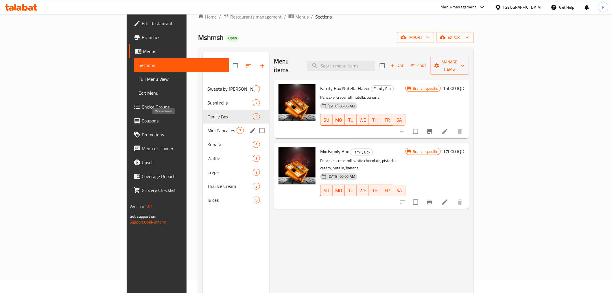
click at [207, 127] on span "Mini Pancakes" at bounding box center [221, 130] width 29 height 7
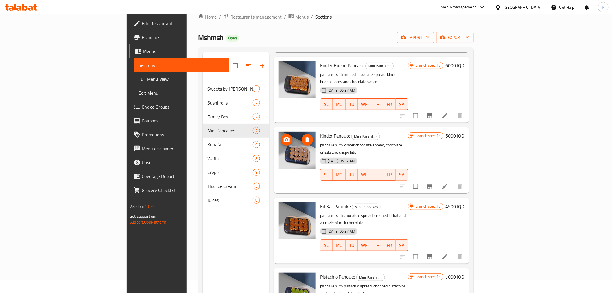
scroll to position [81, 0]
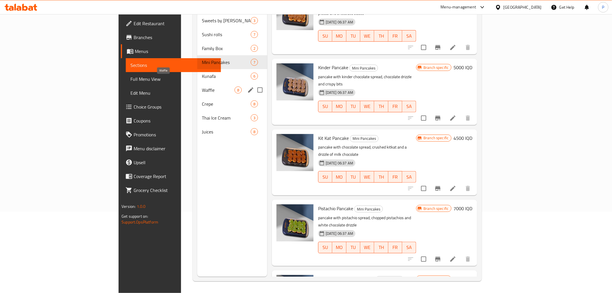
click at [202, 73] on span "Kunafa" at bounding box center [226, 76] width 49 height 7
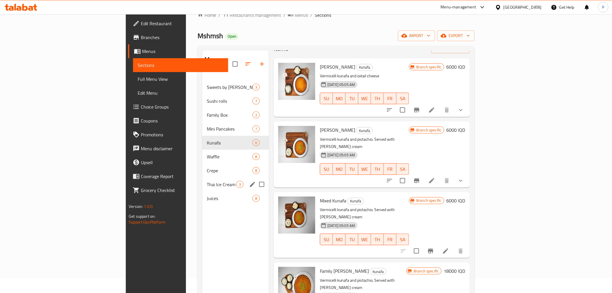
scroll to position [13, 0]
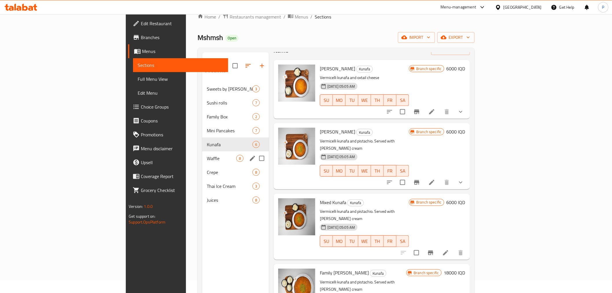
click at [202, 151] on div "Waffle 8" at bounding box center [235, 158] width 67 height 14
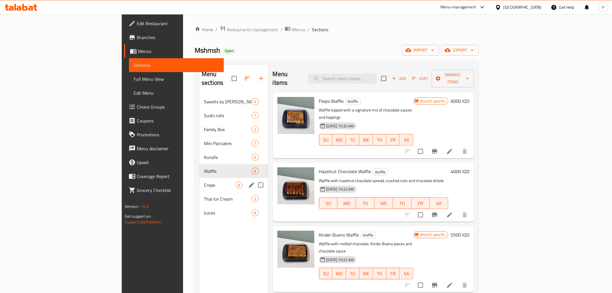
click at [199, 181] on div "Crepe 8" at bounding box center [233, 185] width 69 height 14
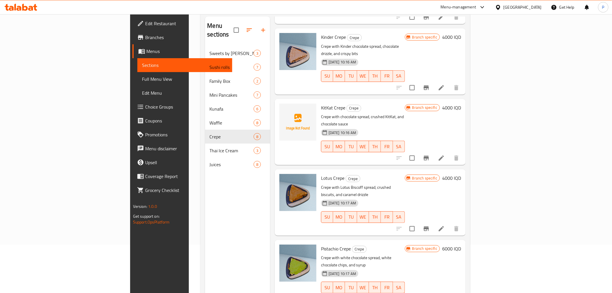
scroll to position [50, 0]
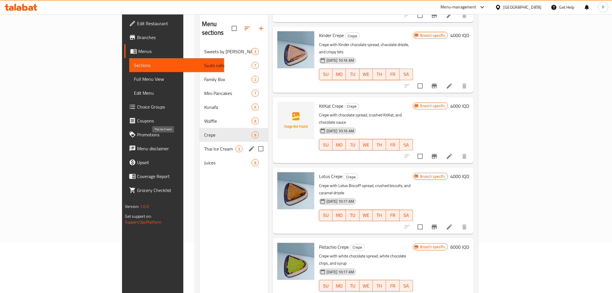
click at [204, 145] on span "Thai Ice Cream" at bounding box center [219, 148] width 31 height 7
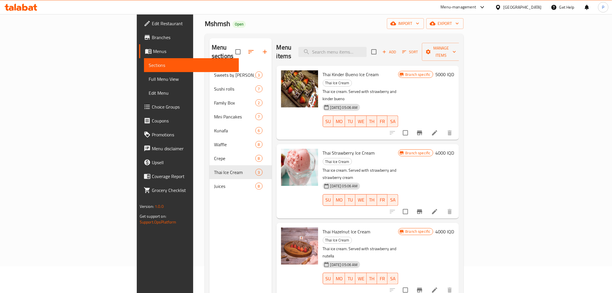
scroll to position [26, 0]
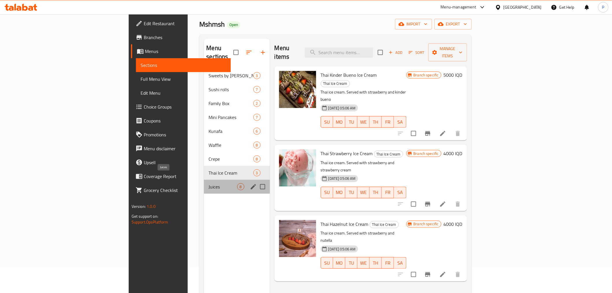
click at [208, 183] on span "Juices" at bounding box center [222, 186] width 28 height 7
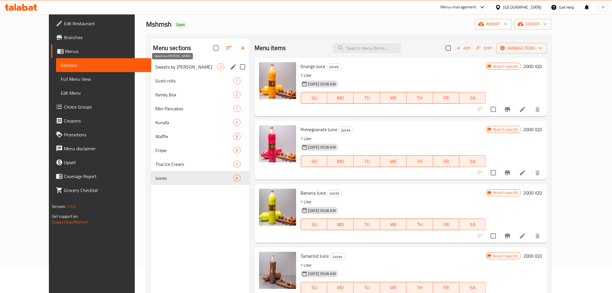
click at [188, 67] on span "Sweets by [PERSON_NAME]" at bounding box center [187, 66] width 62 height 7
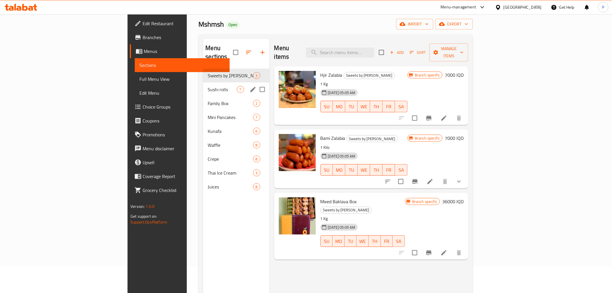
click at [203, 82] on div "Sushi rolls 7" at bounding box center [236, 89] width 66 height 14
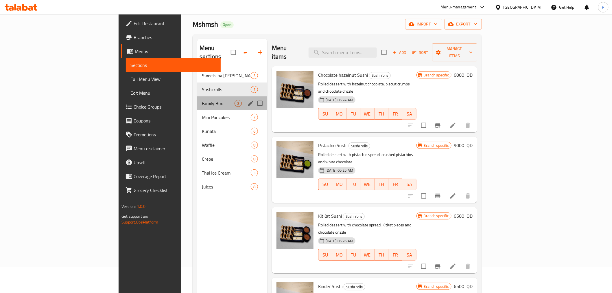
click at [197, 96] on div "Family Box 2" at bounding box center [232, 103] width 70 height 14
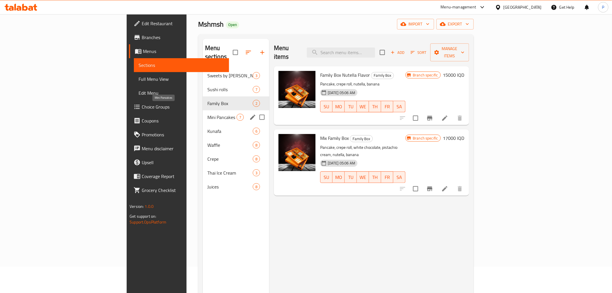
click at [207, 114] on span "Mini Pancakes" at bounding box center [221, 117] width 29 height 7
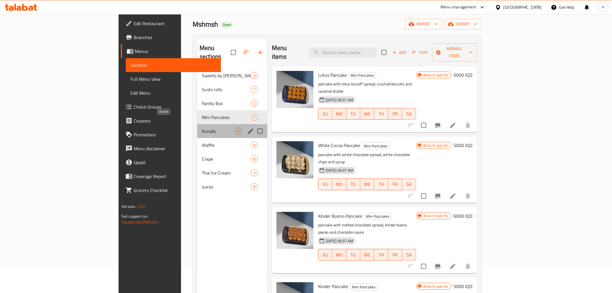
click at [202, 127] on span "Kunafa" at bounding box center [218, 130] width 33 height 7
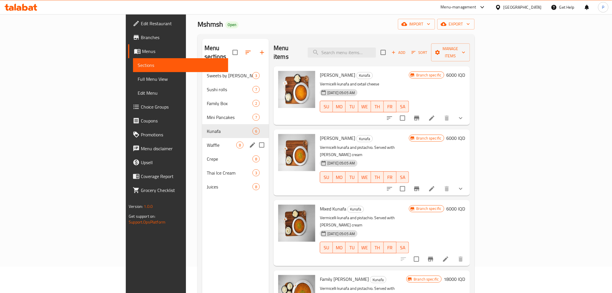
click at [202, 138] on div "Waffle 8" at bounding box center [235, 145] width 67 height 14
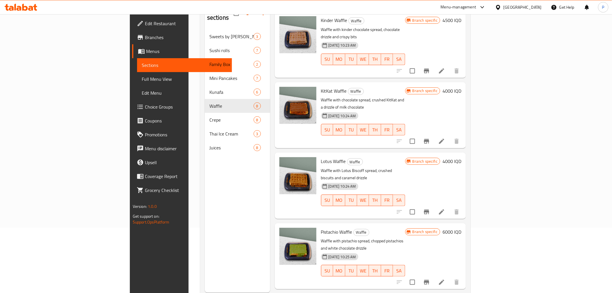
scroll to position [65, 0]
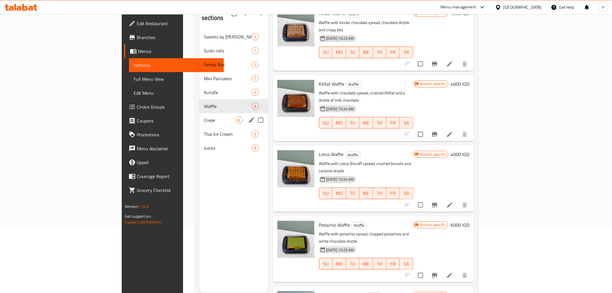
click at [204, 117] on span "Crepe" at bounding box center [219, 120] width 31 height 7
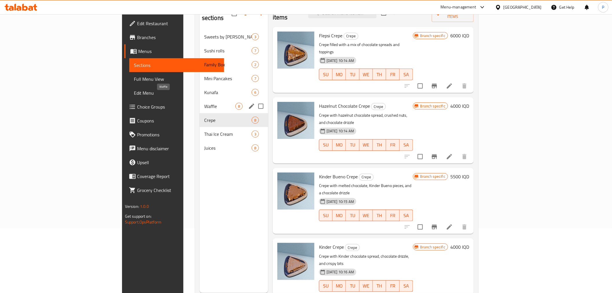
scroll to position [3, 0]
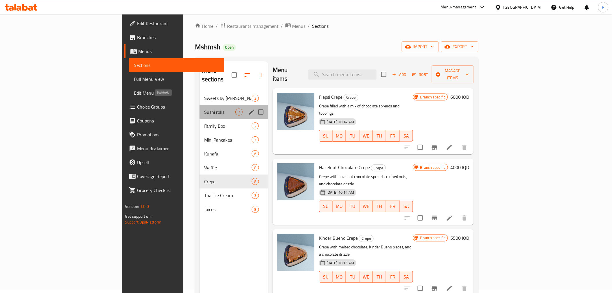
click at [204, 108] on span "Sushi rolls" at bounding box center [219, 111] width 31 height 7
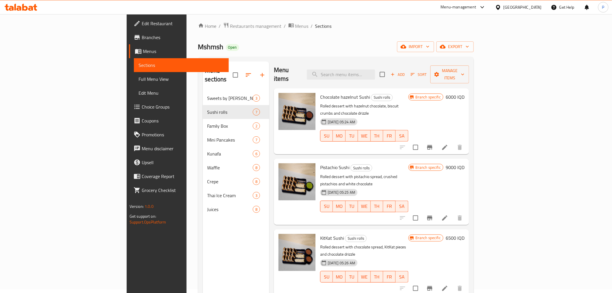
click at [203, 89] on nav "Sweets by Kilo 3 Sushi rolls 7 Family Box 2 Mini Pancakes 7 Kunafa 6 Waffle 8 C…" at bounding box center [236, 154] width 66 height 130
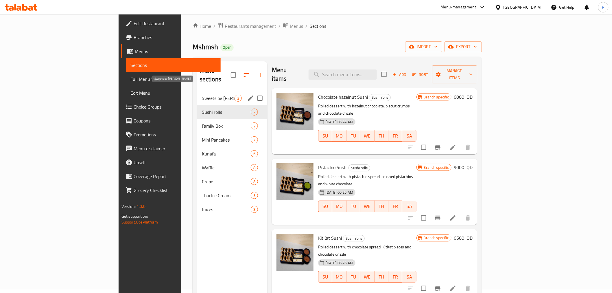
click at [202, 95] on span "Sweets by [PERSON_NAME]" at bounding box center [218, 98] width 33 height 7
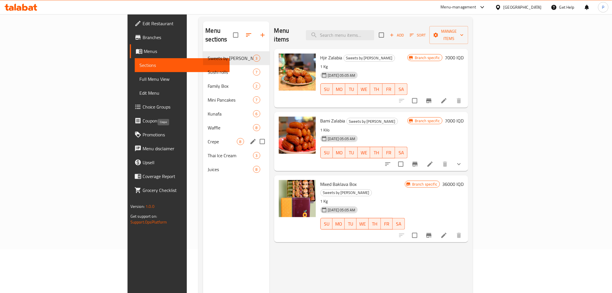
scroll to position [47, 0]
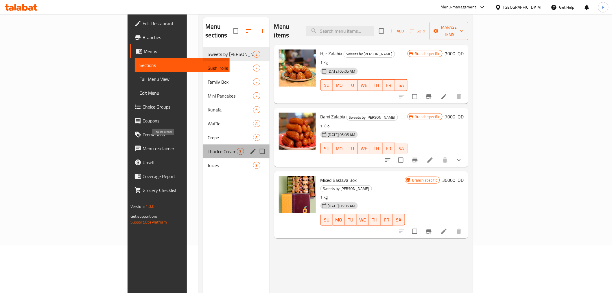
click at [208, 148] on span "Thai Ice Cream" at bounding box center [222, 151] width 29 height 7
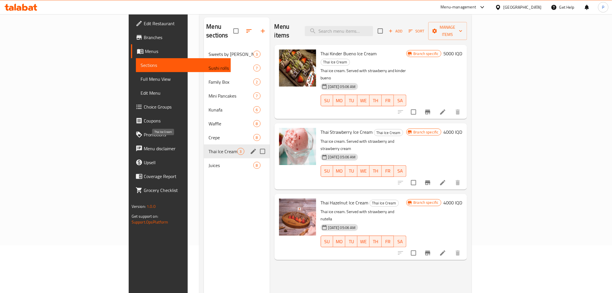
click at [208, 148] on span "Thai Ice Cream" at bounding box center [222, 151] width 28 height 7
click at [208, 162] on span "Juices" at bounding box center [222, 165] width 28 height 7
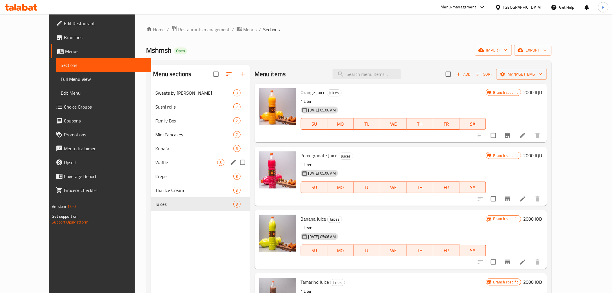
scroll to position [27, 0]
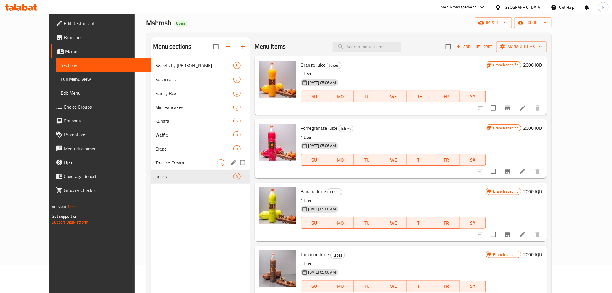
click at [151, 158] on div "Thai Ice Cream 3" at bounding box center [200, 163] width 99 height 14
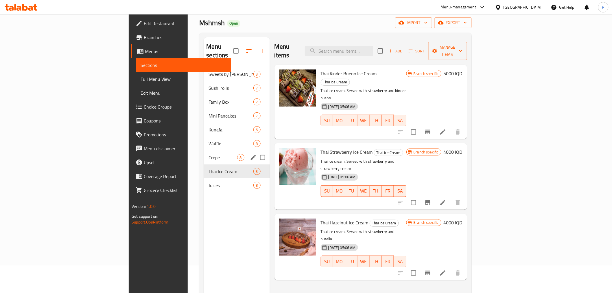
click at [208, 154] on span "Crepe" at bounding box center [222, 157] width 28 height 7
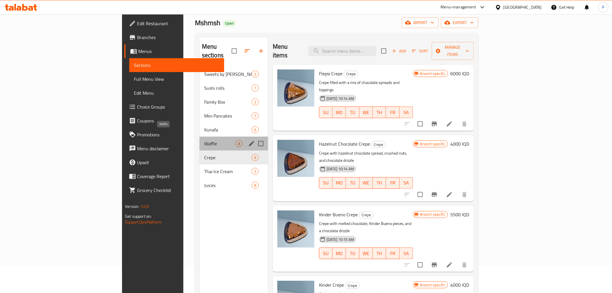
click at [204, 140] on span "Waffle" at bounding box center [219, 143] width 31 height 7
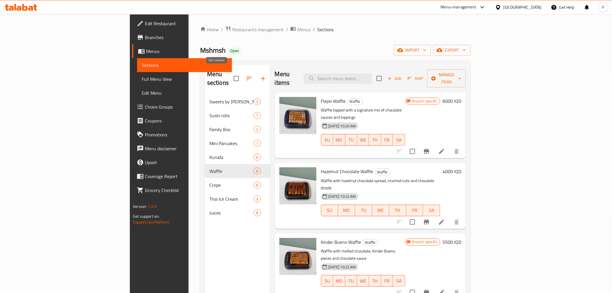
click at [247, 77] on icon "button" at bounding box center [249, 78] width 5 height 3
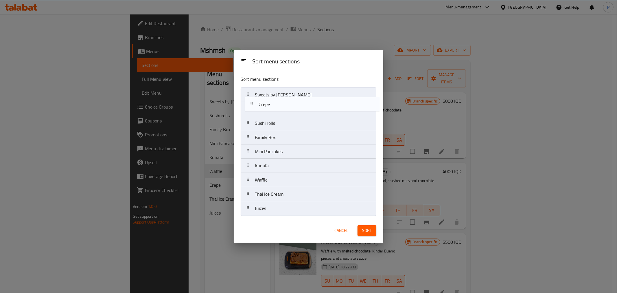
drag, startPoint x: 250, startPoint y: 180, endPoint x: 253, endPoint y: 99, distance: 81.6
click at [253, 99] on nav "Sweets by [PERSON_NAME] rolls Family Box Mini Pancakes Kunafa Waffle Crepe Thai…" at bounding box center [309, 151] width 136 height 128
drag, startPoint x: 250, startPoint y: 136, endPoint x: 252, endPoint y: 95, distance: 42.0
click at [252, 95] on nav "Sweets by Kilo Crepe Sushi rolls Family Box Mini Pancakes Kunafa Waffle Thai Ic…" at bounding box center [309, 151] width 136 height 128
drag, startPoint x: 251, startPoint y: 125, endPoint x: 251, endPoint y: 108, distance: 17.1
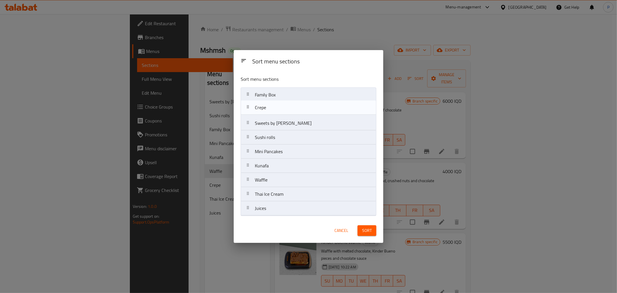
click at [251, 108] on nav "Family Box Sweets by Kilo Crepe Sushi rolls Mini Pancakes Kunafa Waffle Thai Ic…" at bounding box center [309, 151] width 136 height 128
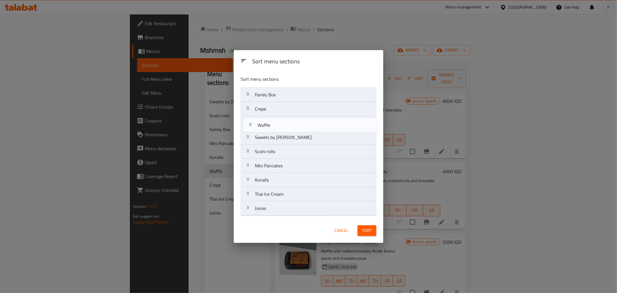
drag, startPoint x: 249, startPoint y: 181, endPoint x: 252, endPoint y: 120, distance: 60.5
click at [252, 120] on nav "Family Box Crepe Sweets by Kilo Sushi rolls Mini Pancakes Kunafa Waffle Thai Ic…" at bounding box center [309, 151] width 136 height 128
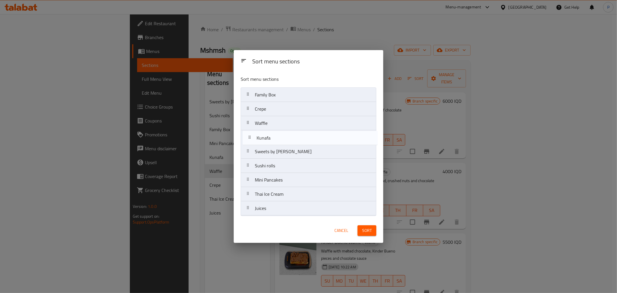
drag, startPoint x: 253, startPoint y: 184, endPoint x: 254, endPoint y: 136, distance: 48.0
click at [254, 136] on nav "Family Box Crepe Waffle Sweets by Kilo Sushi rolls Mini Pancakes Kunafa Thai Ic…" at bounding box center [309, 151] width 136 height 128
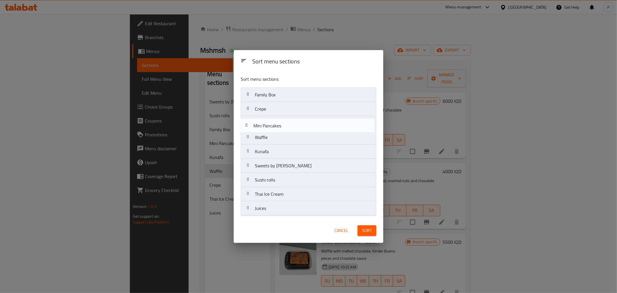
drag, startPoint x: 253, startPoint y: 181, endPoint x: 252, endPoint y: 125, distance: 56.1
click at [252, 125] on nav "Family Box Crepe Waffle Kunafa Sweets by Kilo Sushi rolls Mini Pancakes Thai Ic…" at bounding box center [309, 151] width 136 height 128
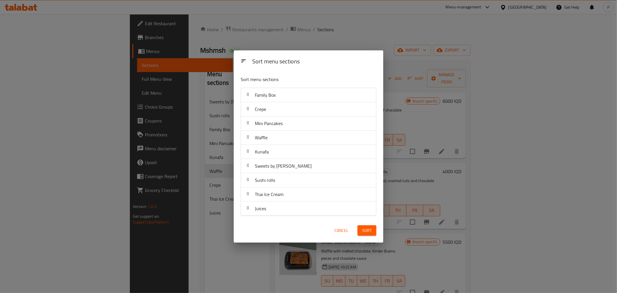
click at [366, 229] on span "Sort" at bounding box center [367, 230] width 10 height 7
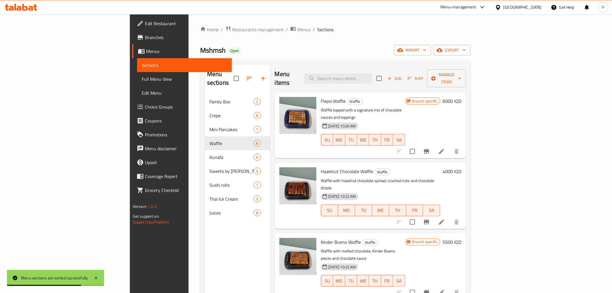
click at [205, 225] on div "Menu sections Family Box 2 Crepe 8 Mini Pancakes 7 Waffle 8 Kunafa 6 Sweets by …" at bounding box center [237, 211] width 65 height 293
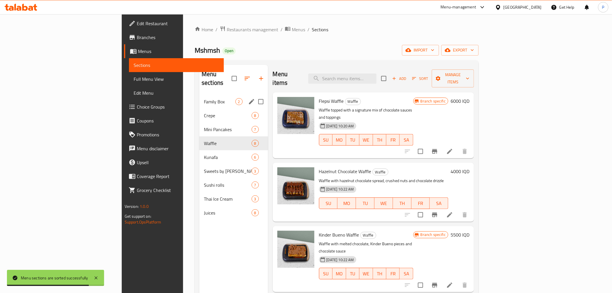
click at [204, 98] on span "Family Box" at bounding box center [219, 101] width 31 height 7
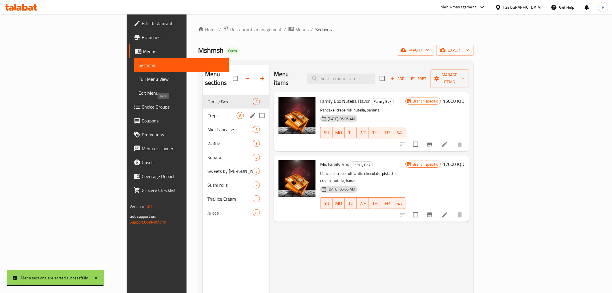
click at [207, 112] on span "Crepe" at bounding box center [221, 115] width 29 height 7
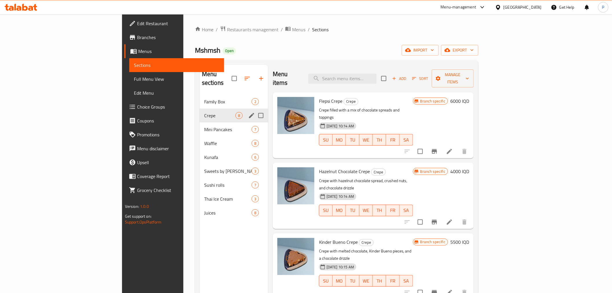
click at [204, 126] on span "Mini Pancakes" at bounding box center [227, 129] width 47 height 7
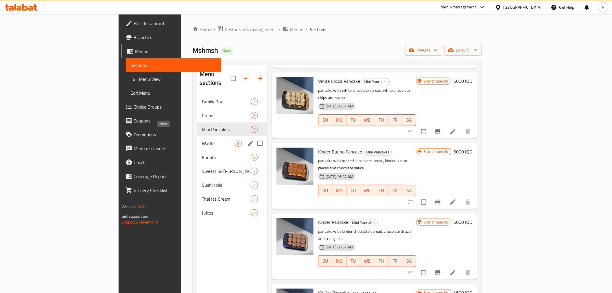
click at [202, 140] on span "Waffle" at bounding box center [218, 143] width 33 height 7
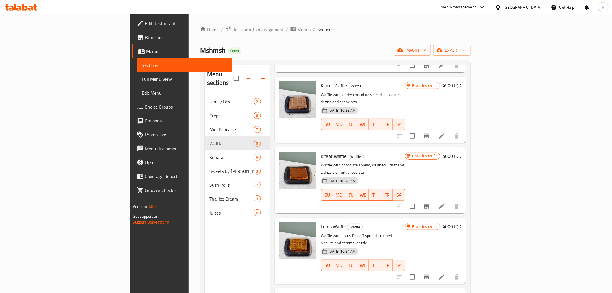
scroll to position [81, 0]
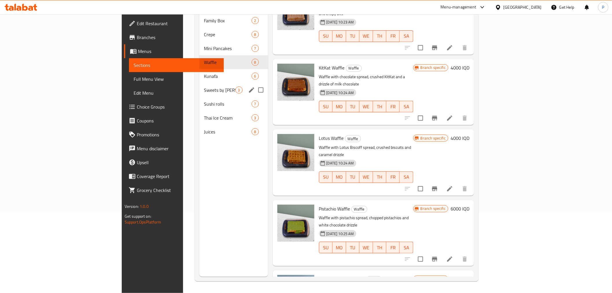
click at [199, 83] on div "Sweets by [PERSON_NAME] 3" at bounding box center [233, 90] width 69 height 14
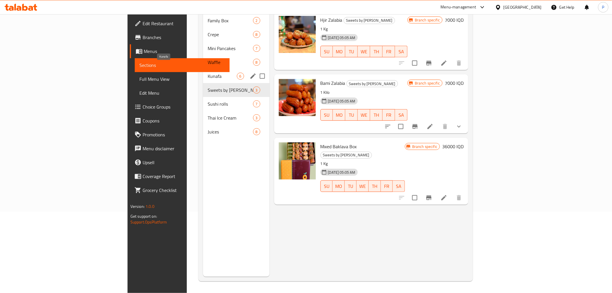
click at [208, 73] on span "Kunafa" at bounding box center [222, 76] width 29 height 7
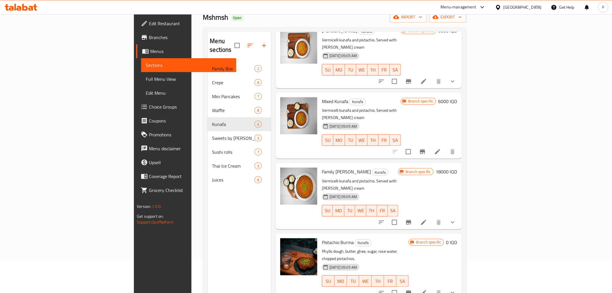
scroll to position [81, 0]
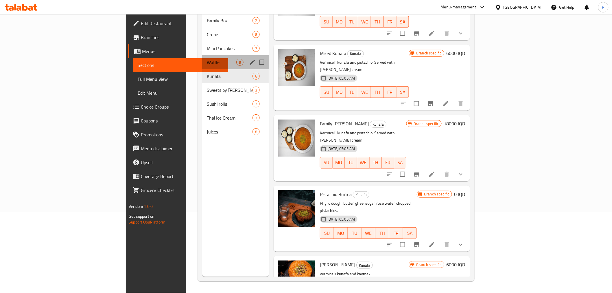
click at [202, 60] on div "Waffle 8" at bounding box center [235, 62] width 67 height 14
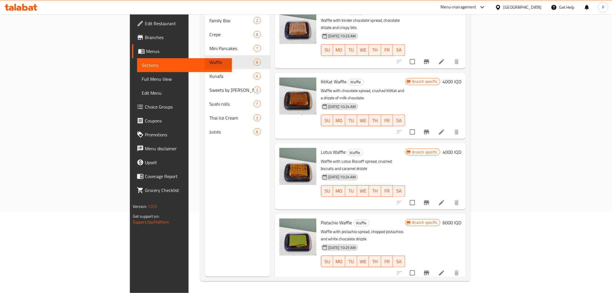
scroll to position [225, 0]
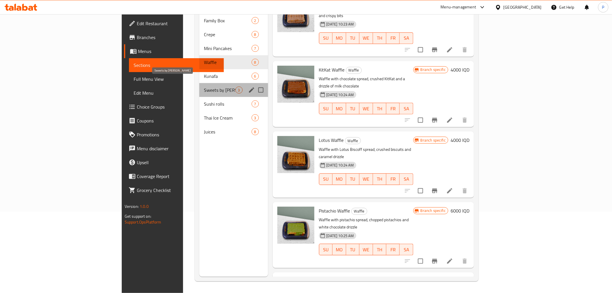
click at [204, 86] on span "Sweets by [PERSON_NAME]" at bounding box center [219, 89] width 31 height 7
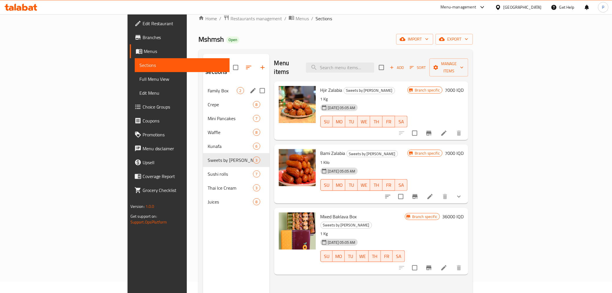
scroll to position [11, 0]
click at [208, 171] on span "Sushi rolls" at bounding box center [222, 174] width 29 height 7
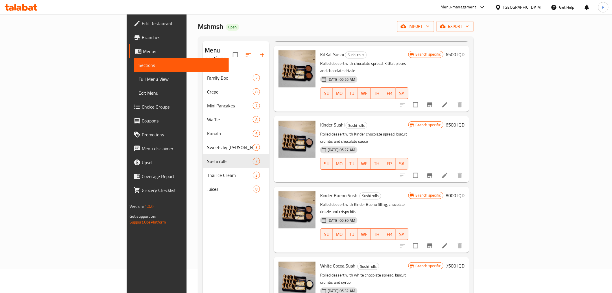
scroll to position [81, 0]
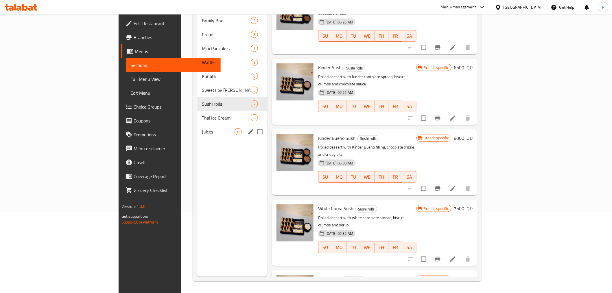
click at [197, 125] on div "Juices 8" at bounding box center [232, 132] width 70 height 14
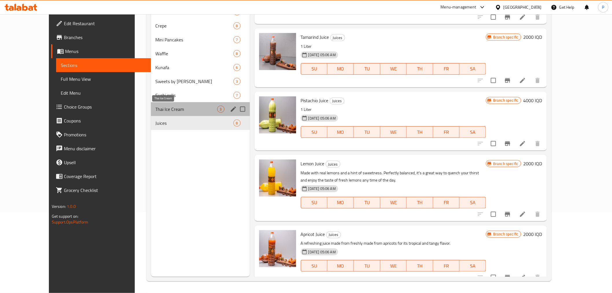
click at [161, 108] on span "Thai Ice Cream" at bounding box center [187, 109] width 62 height 7
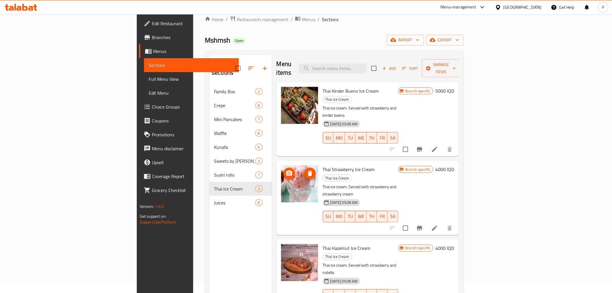
scroll to position [9, 0]
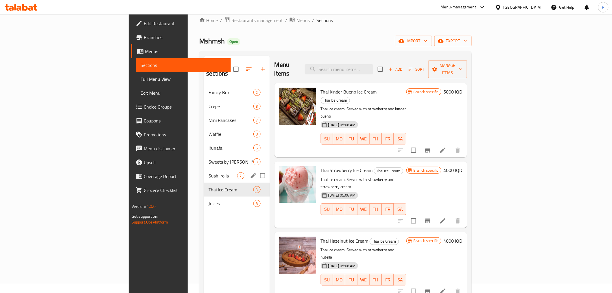
click at [204, 169] on div "Sushi rolls 7" at bounding box center [237, 176] width 66 height 14
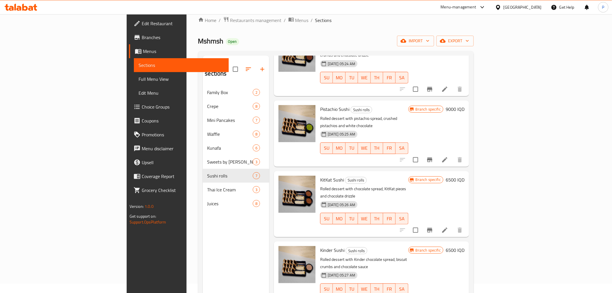
scroll to position [53, 0]
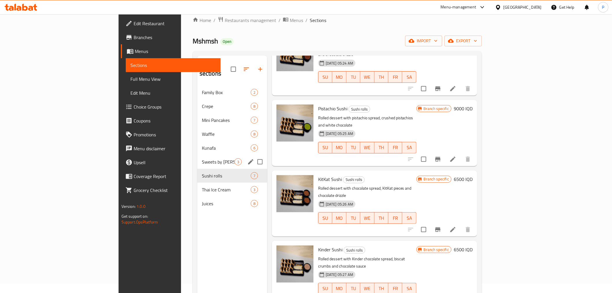
click at [197, 158] on div "Sweets by [PERSON_NAME] 3" at bounding box center [232, 162] width 70 height 14
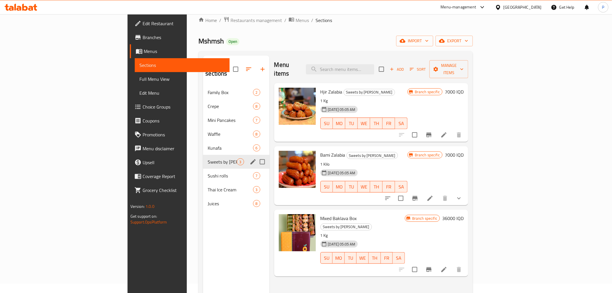
click at [203, 155] on div "Sweets by [PERSON_NAME] 3" at bounding box center [236, 162] width 66 height 14
click at [208, 144] on span "Kunafa" at bounding box center [222, 147] width 29 height 7
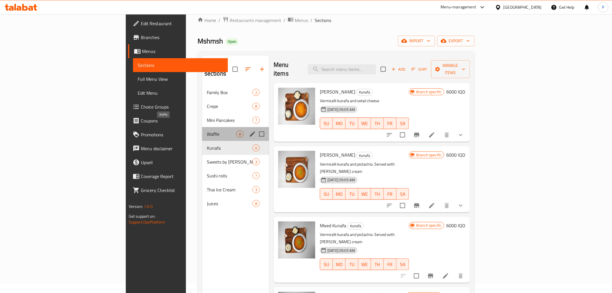
click at [207, 130] on span "Waffle" at bounding box center [221, 133] width 29 height 7
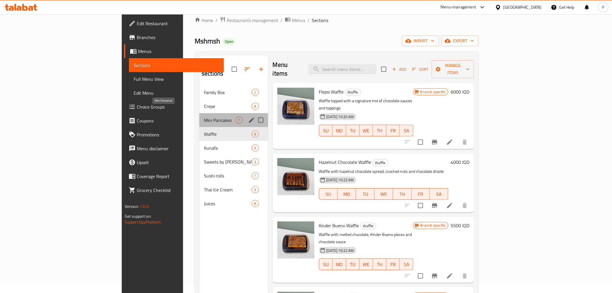
click at [204, 117] on span "Mini Pancakes" at bounding box center [219, 120] width 31 height 7
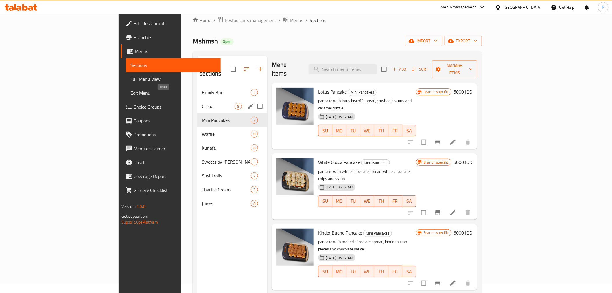
click at [202, 103] on span "Crepe" at bounding box center [218, 106] width 33 height 7
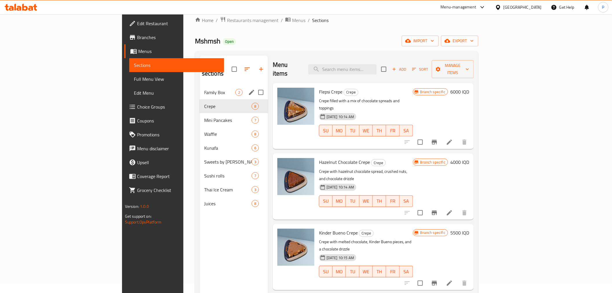
click at [204, 89] on span "Family Box" at bounding box center [219, 92] width 31 height 7
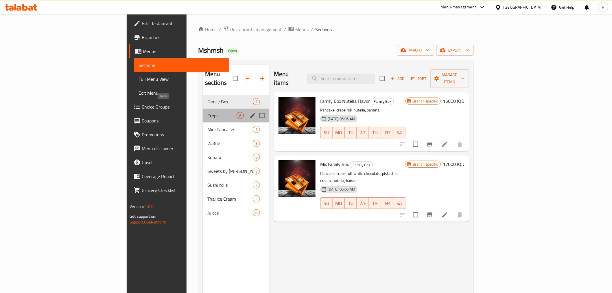
click at [207, 112] on span "Crepe" at bounding box center [221, 115] width 29 height 7
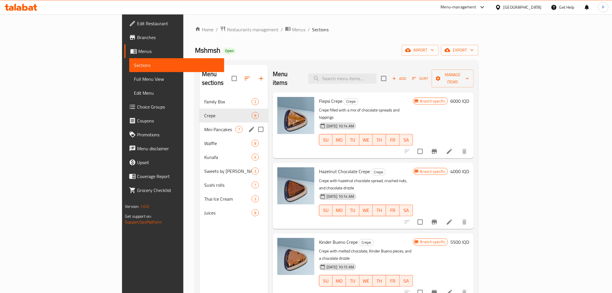
click at [199, 122] on div "Mini Pancakes 7" at bounding box center [233, 129] width 69 height 14
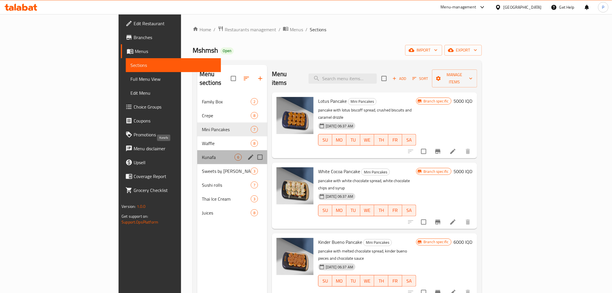
click at [202, 154] on span "Kunafa" at bounding box center [218, 157] width 33 height 7
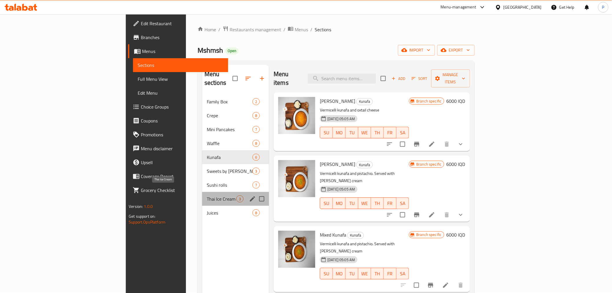
click at [207, 195] on span "Thai Ice Cream" at bounding box center [221, 198] width 29 height 7
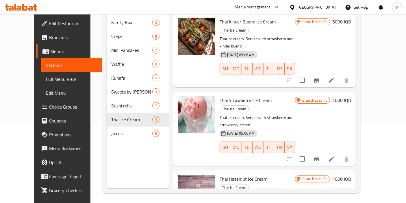
scroll to position [79, 0]
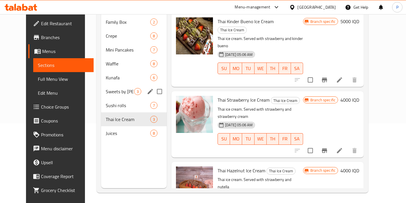
click at [125, 84] on div "Sweets by [PERSON_NAME] 3" at bounding box center [134, 91] width 66 height 14
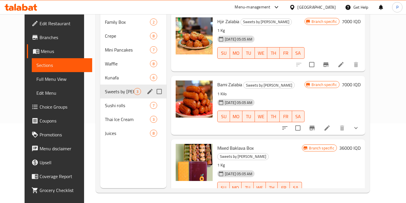
click at [112, 74] on span "Kunafa" at bounding box center [127, 77] width 45 height 7
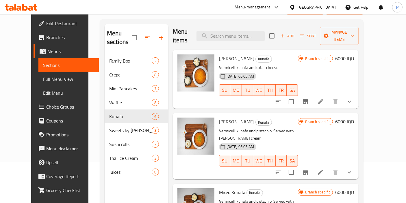
scroll to position [1, 0]
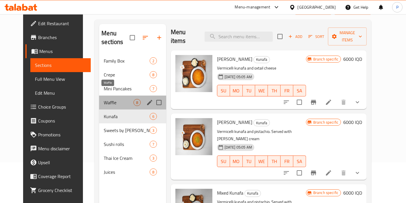
click at [104, 99] on span "Waffle" at bounding box center [118, 102] width 29 height 7
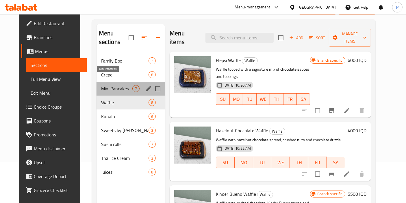
click at [124, 85] on span "Mini Pancakes" at bounding box center [116, 88] width 31 height 7
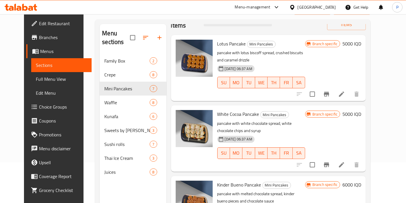
scroll to position [16, 0]
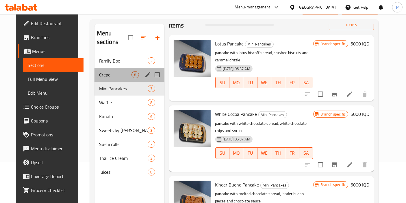
click at [122, 68] on div "Crepe 8" at bounding box center [130, 75] width 70 height 14
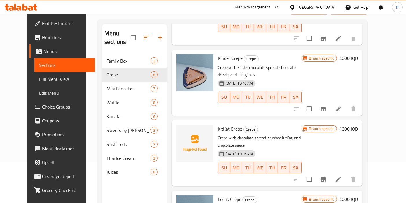
scroll to position [295, 0]
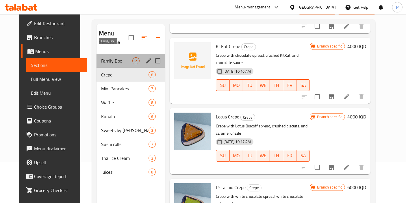
click at [103, 57] on span "Family Box" at bounding box center [116, 60] width 31 height 7
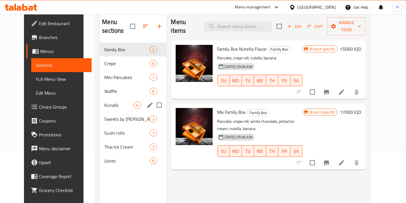
scroll to position [50, 0]
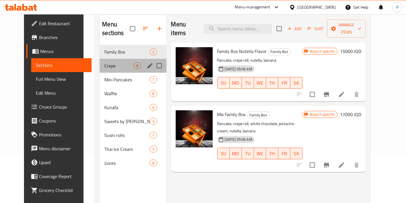
click at [123, 59] on div "Crepe 8" at bounding box center [133, 66] width 66 height 14
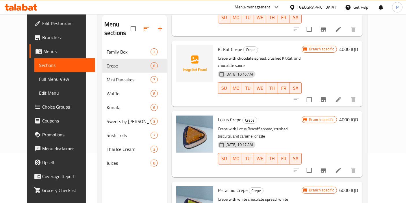
scroll to position [360, 0]
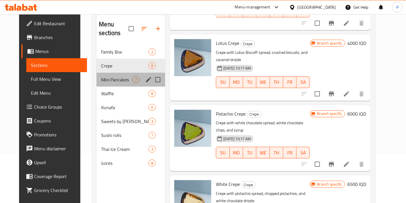
click at [107, 74] on div "Mini Pancakes 7" at bounding box center [131, 80] width 69 height 14
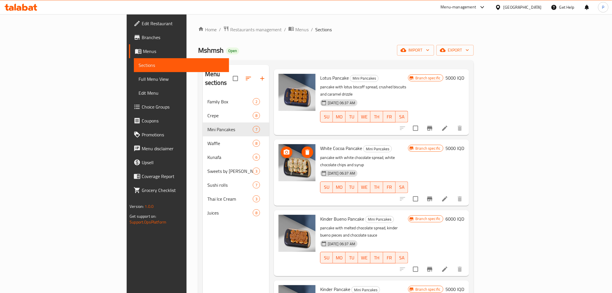
scroll to position [22, 0]
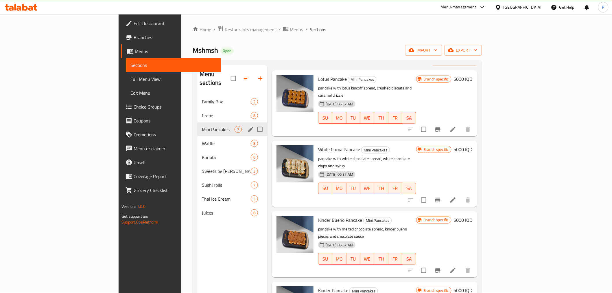
click at [197, 122] on div "Mini Pancakes 7" at bounding box center [232, 129] width 70 height 14
click at [202, 112] on span "Crepe" at bounding box center [218, 115] width 33 height 7
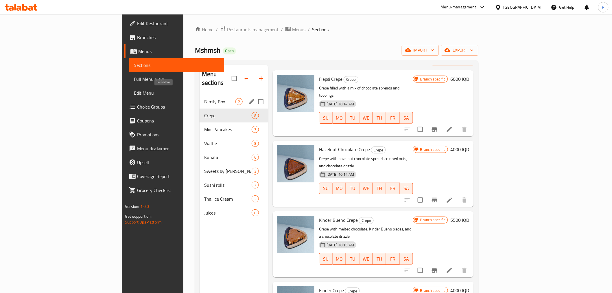
click at [204, 98] on span "Family Box" at bounding box center [219, 101] width 31 height 7
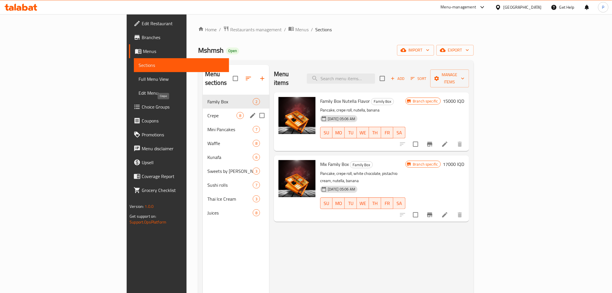
click at [207, 112] on span "Crepe" at bounding box center [221, 115] width 29 height 7
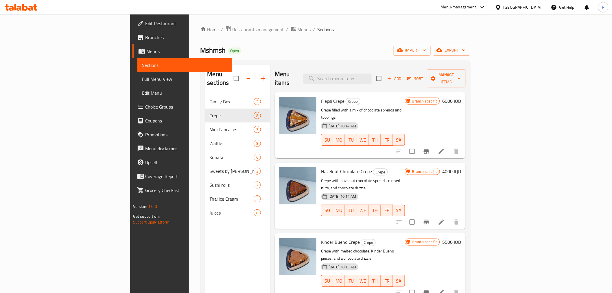
click at [270, 125] on div "Menu items Add Sort Manage items Flepsi Crepe Crepe Crepe filled with a mix of …" at bounding box center [367, 211] width 195 height 293
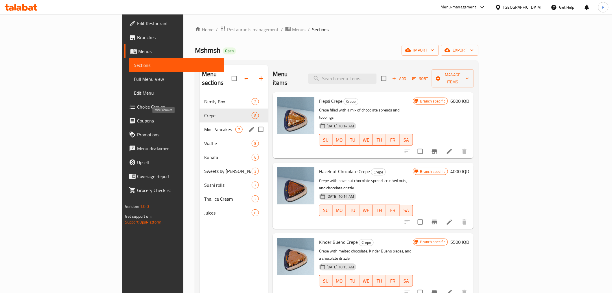
click at [204, 126] on span "Mini Pancakes" at bounding box center [219, 129] width 31 height 7
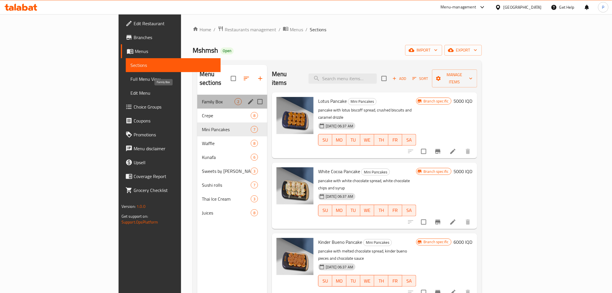
click at [202, 98] on span "Family Box" at bounding box center [218, 101] width 33 height 7
